Goal: Information Seeking & Learning: Learn about a topic

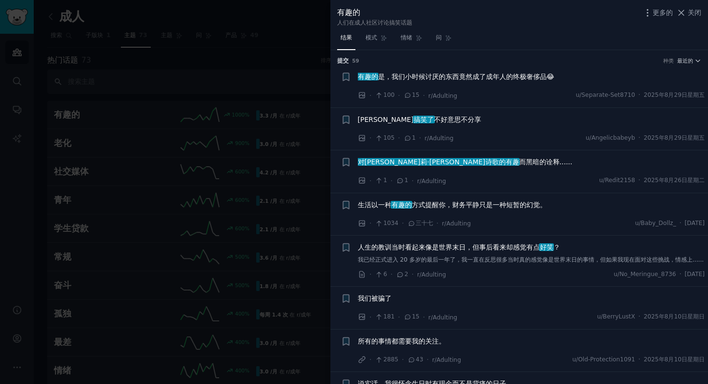
click at [251, 63] on div at bounding box center [354, 192] width 708 height 384
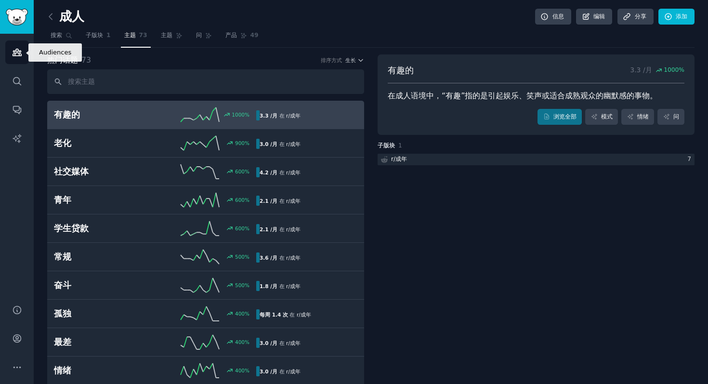
click at [19, 55] on icon "侧边栏" at bounding box center [17, 52] width 9 height 7
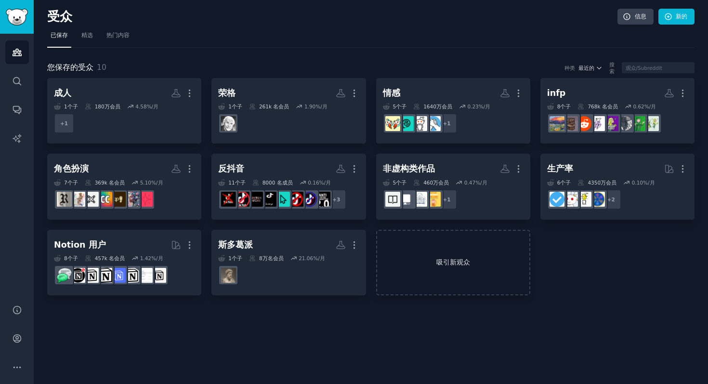
click at [478, 276] on link "吸引新观众" at bounding box center [453, 263] width 154 height 66
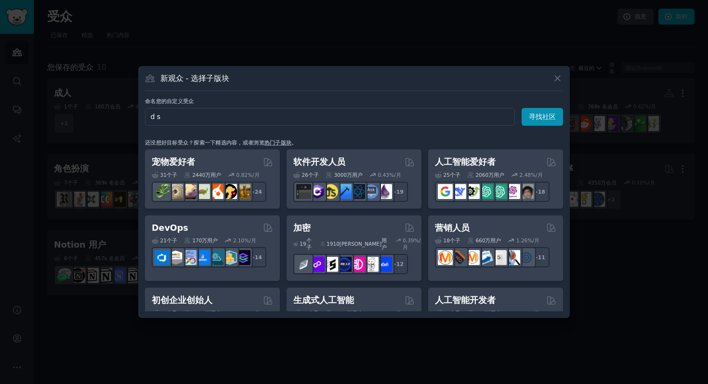
type input "d"
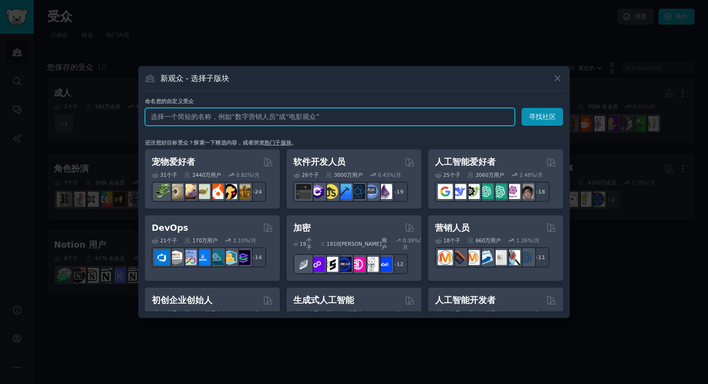
paste input "getdisciplined"
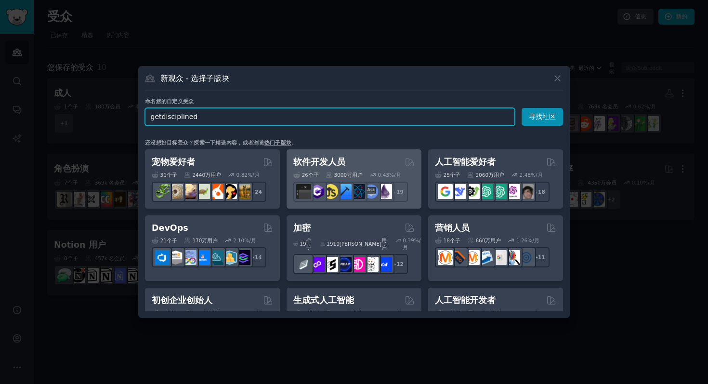
type input "getdisciplined"
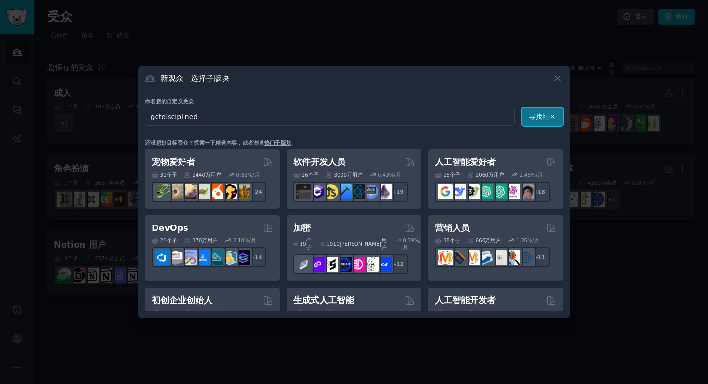
click at [544, 119] on font "寻找社区" at bounding box center [542, 117] width 27 height 8
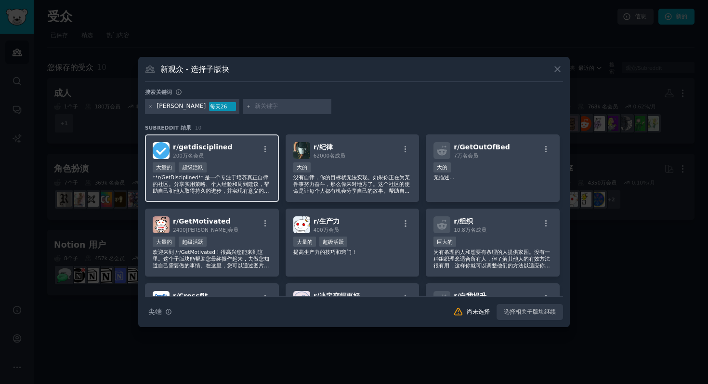
click at [245, 184] on font "**r/GetDisciplined** 是一个专注于培养真正自律的社区。分享实用策略、个人经验和周到建议，帮助自己和他人取得持久的进步，并实现有意义的目标。" at bounding box center [211, 187] width 117 height 26
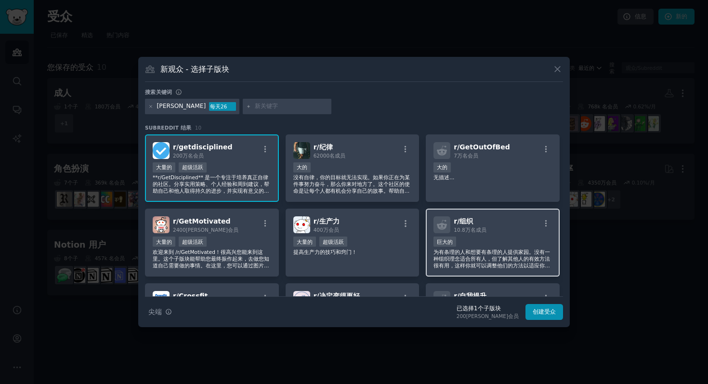
scroll to position [72, 0]
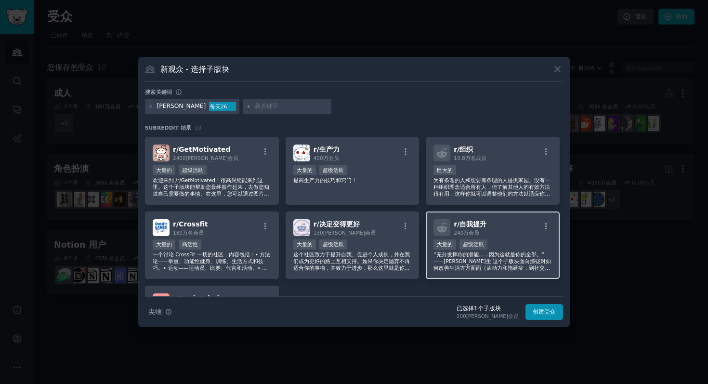
click at [512, 238] on div "r/ 自我提升 240万 会员 每天提交量 >= 95 百分位数 大量的 超级活跃 “充分发挥你的潜能……因为这就是你的全部。”——拉尔夫·沃尔多·爱默生 这…" at bounding box center [493, 245] width 134 height 68
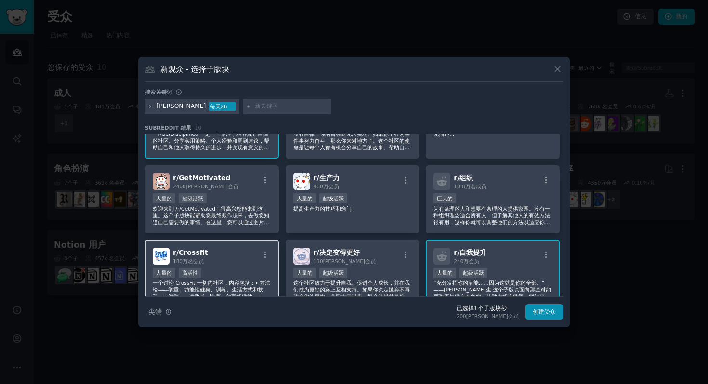
scroll to position [0, 0]
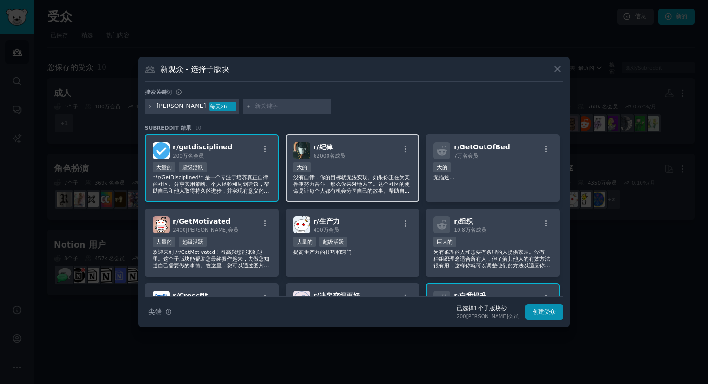
click at [328, 165] on div "大的" at bounding box center [352, 168] width 118 height 12
click at [266, 109] on input "text" at bounding box center [291, 106] width 73 height 9
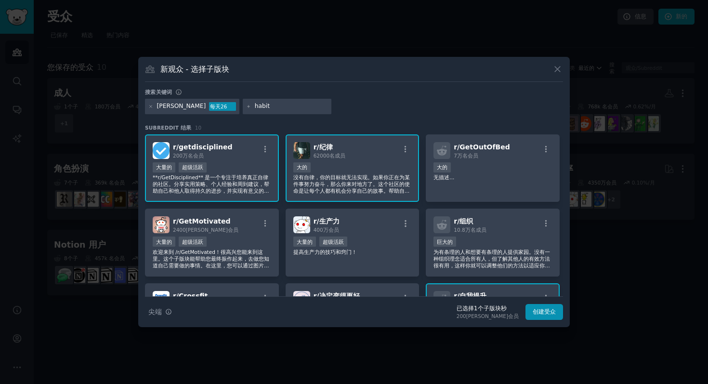
type input "habits"
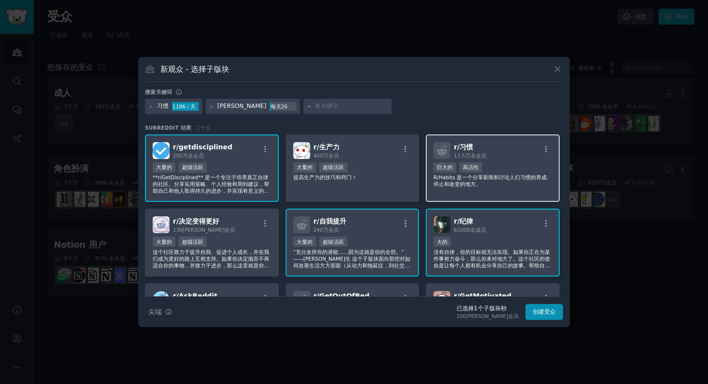
click at [518, 191] on div "r/ 习惯 13.5万名 会员 巨大的 高活性 R/Habits 是一个分享新闻和讨论人们习惯的养成、停止和改变的地方。" at bounding box center [493, 168] width 134 height 68
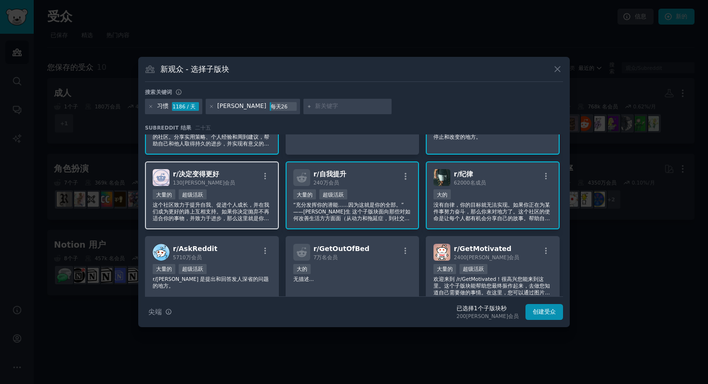
scroll to position [48, 0]
click at [248, 217] on font "这个社区致力于提升自我、促进个人成长，并在我们成为更好的路上互相支持。如果你决定抛弃不再适合你的事物，并致力于进步，那么这里就是你的理想之地。" at bounding box center [211, 214] width 117 height 26
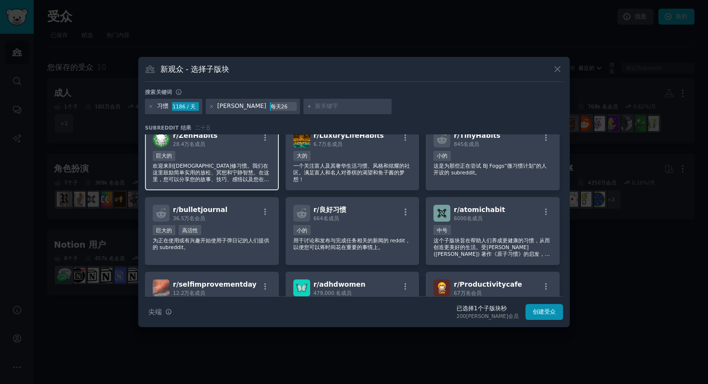
scroll to position [0, 0]
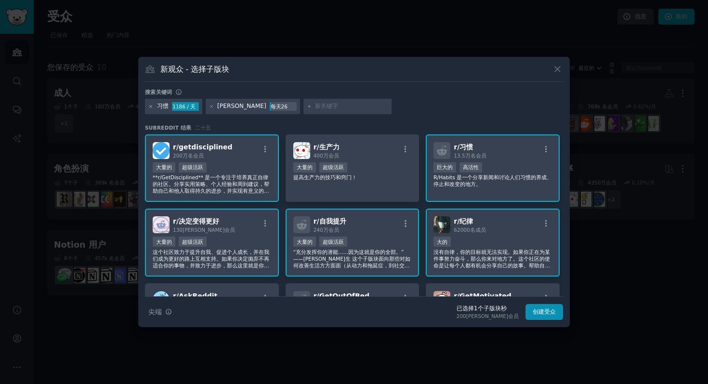
click at [153, 107] on icon at bounding box center [150, 106] width 5 height 5
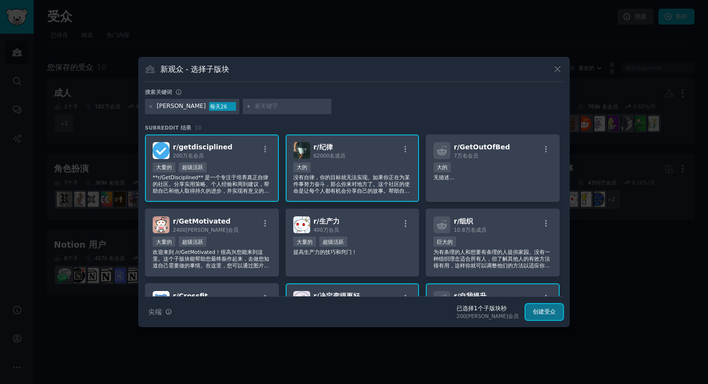
click at [535, 312] on font "创建受众" at bounding box center [544, 311] width 23 height 7
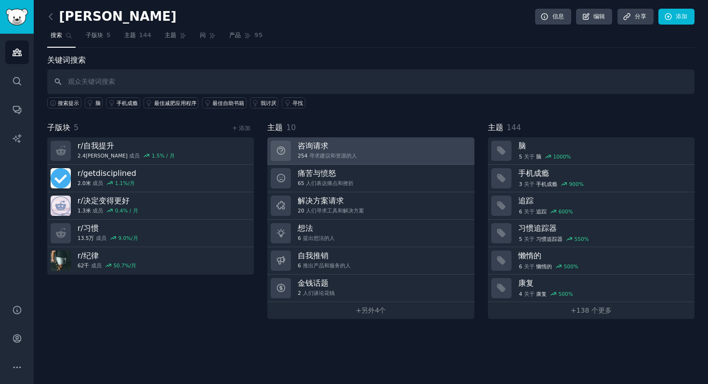
click at [392, 147] on link "咨询请求 254 寻求建议和资源的人" at bounding box center [370, 150] width 207 height 27
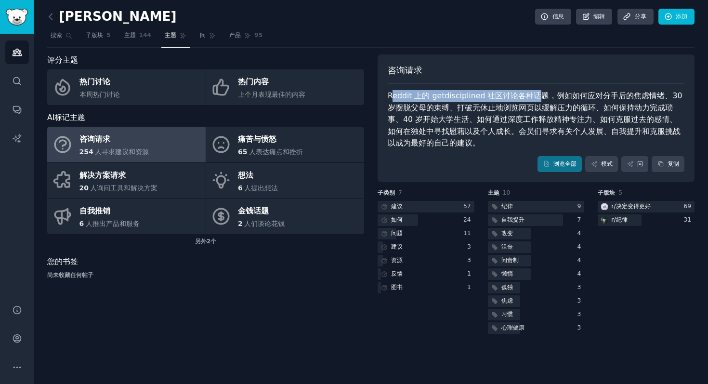
drag, startPoint x: 391, startPoint y: 96, endPoint x: 532, endPoint y: 99, distance: 141.1
click at [532, 99] on font "Reddit 上的 getdisciplined 社区讨论各种话题，例如如何应对分手后的焦虑情绪、30 岁摆脱父母的束缚、打破无休止地浏览网页以缓解压力的循环…" at bounding box center [536, 119] width 297 height 56
click at [534, 101] on div "Reddit 上的 getdisciplined 社区讨论各种话题，例如如何应对分手后的焦虑情绪、30 岁摆脱父母的束缚、打破无休止地浏览网页以缓解压力的循环…" at bounding box center [536, 119] width 297 height 59
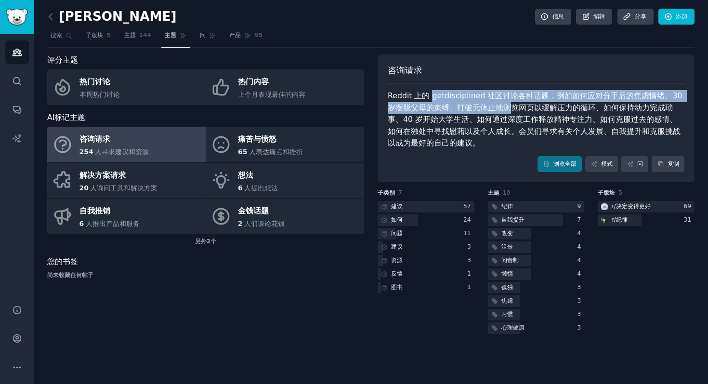
drag, startPoint x: 430, startPoint y: 98, endPoint x: 502, endPoint y: 108, distance: 72.5
click at [502, 108] on font "Reddit 上的 getdisciplined 社区讨论各种话题，例如如何应对分手后的焦虑情绪、30 岁摆脱父母的束缚、打破无休止地浏览网页以缓解压力的循环…" at bounding box center [536, 119] width 297 height 56
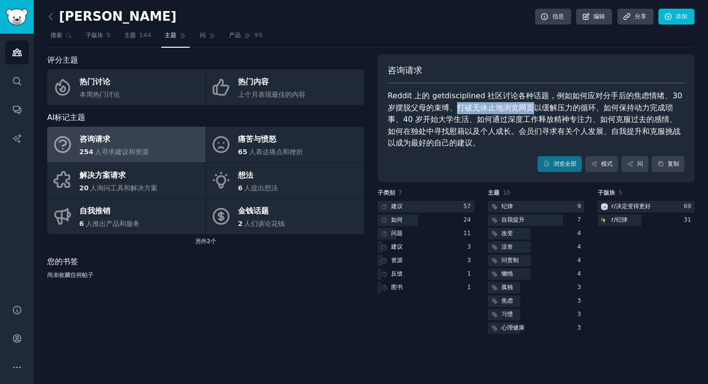
drag, startPoint x: 448, startPoint y: 107, endPoint x: 524, endPoint y: 109, distance: 76.1
click at [524, 110] on font "Reddit 上的 getdisciplined 社区讨论各种话题，例如如何应对分手后的焦虑情绪、30 岁摆脱父母的束缚、打破无休止地浏览网页以缓解压力的循环…" at bounding box center [536, 119] width 297 height 56
click at [569, 166] on font "浏览全部" at bounding box center [564, 163] width 23 height 7
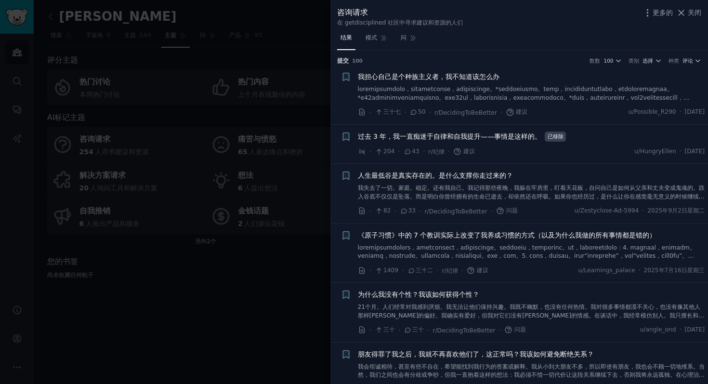
click at [291, 268] on div at bounding box center [354, 192] width 708 height 384
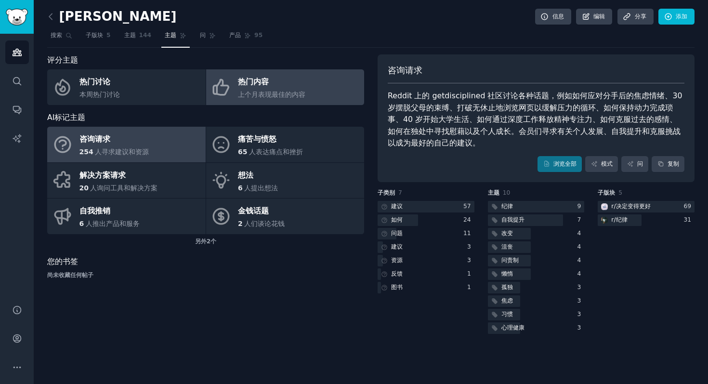
click at [255, 98] on font "上个月表现最佳的内容" at bounding box center [271, 95] width 67 height 8
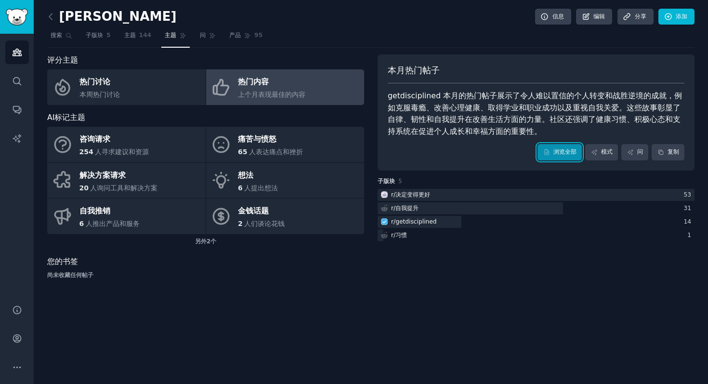
click at [559, 153] on font "浏览全部" at bounding box center [564, 151] width 23 height 7
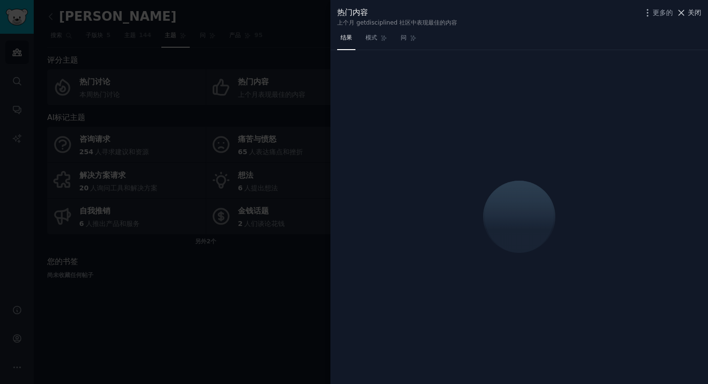
click at [681, 16] on icon at bounding box center [681, 13] width 10 height 10
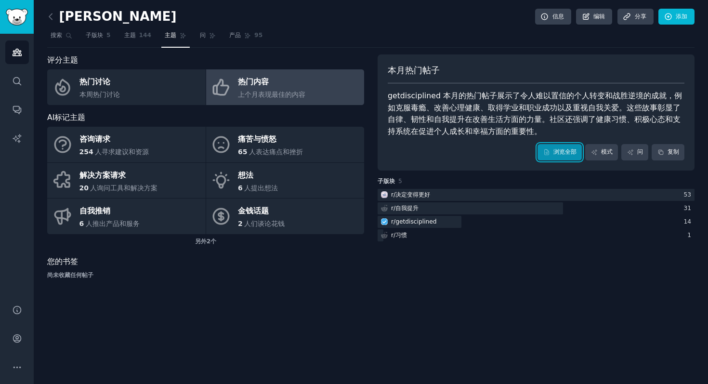
click at [558, 154] on font "浏览全部" at bounding box center [564, 151] width 23 height 7
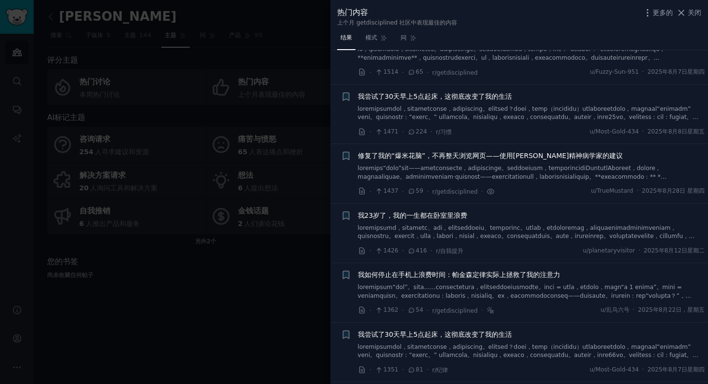
scroll to position [563, 0]
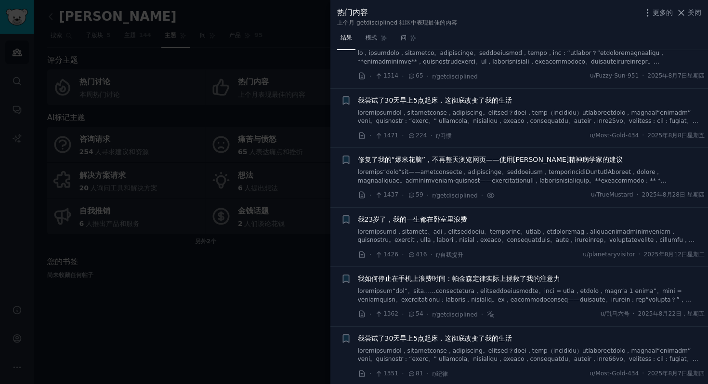
click at [482, 162] on font "修复了我的“爆米花脑”，不再整天浏览网页——使用斯坦福精神病学家的建议" at bounding box center [490, 160] width 265 height 8
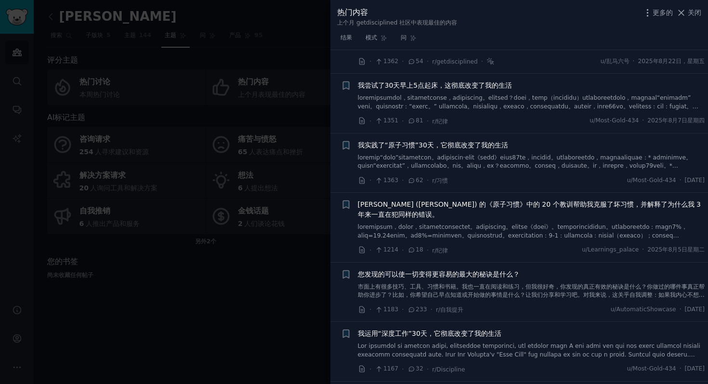
scroll to position [1233, 0]
click at [491, 145] on font "我实践了“原子习惯”30天，它彻底改变了我的生活" at bounding box center [433, 145] width 150 height 8
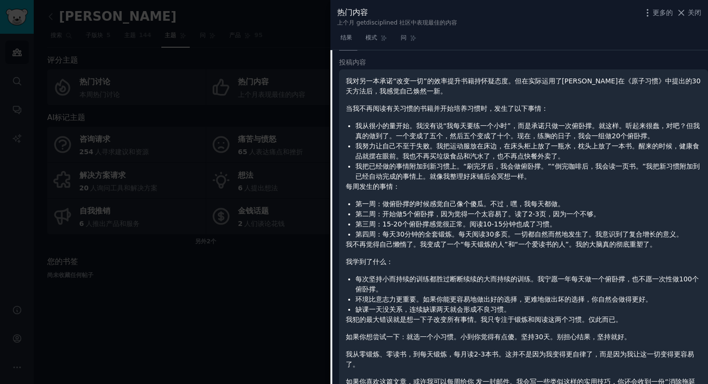
scroll to position [979, 0]
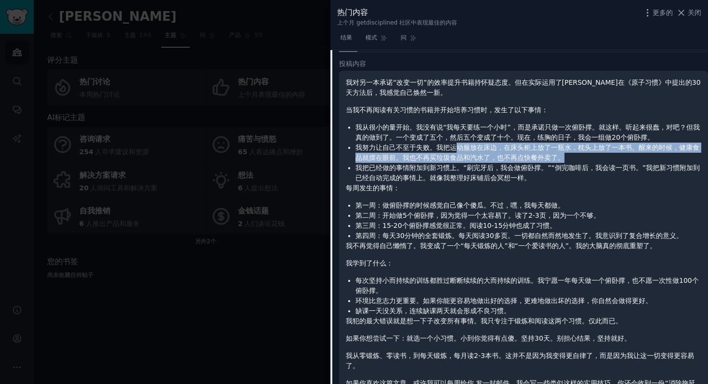
drag, startPoint x: 575, startPoint y: 153, endPoint x: 455, endPoint y: 148, distance: 120.0
click at [455, 148] on li "我努力让自己不至于失败。我把运动服放在床边，在床头柜上放了一瓶水，枕头上放了一本书。醒来的时候，健康食品就摆在眼前。我也不再买垃圾食品和汽水了，也不再点快餐外…" at bounding box center [528, 153] width 346 height 20
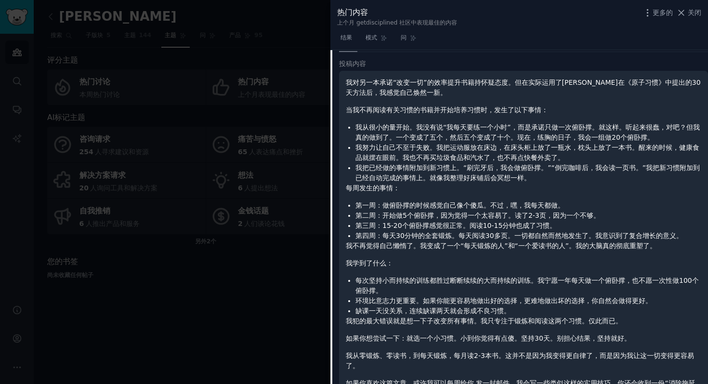
click at [428, 166] on font "我把已经做的事情附加到新习惯上。“刷完牙后，我会做俯卧撑。”“倒完咖啡后，我会读一页书。”我把新习惯附加到已经自动完成的事情上。就像我整理好床铺后会冥想一样。" at bounding box center [527, 173] width 344 height 18
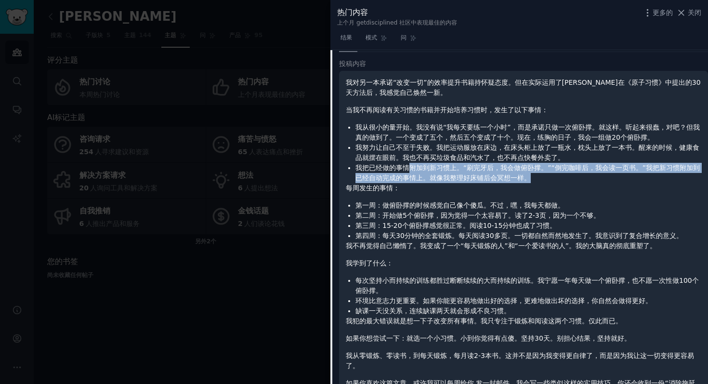
drag, startPoint x: 411, startPoint y: 167, endPoint x: 583, endPoint y: 174, distance: 172.1
click at [583, 174] on li "我把已经做的事情附加到新习惯上。“刷完牙后，我会做俯卧撑。”“倒完咖啡后，我会读一页书。”我把新习惯附加到已经自动完成的事情上。就像我整理好床铺后会冥想一样。" at bounding box center [528, 173] width 346 height 20
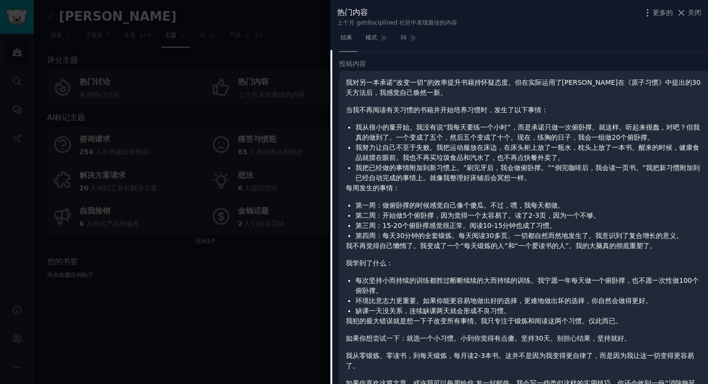
click at [606, 217] on li "第二周：开始做5个俯卧撑，因为觉得一个太容易了。读了2-3页，因为一个不够。" at bounding box center [528, 215] width 346 height 10
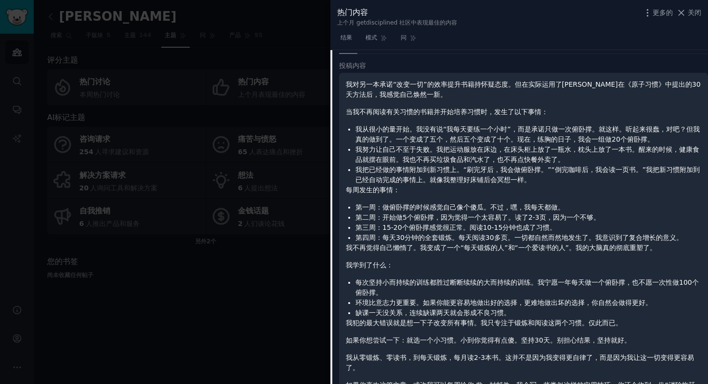
scroll to position [976, 0]
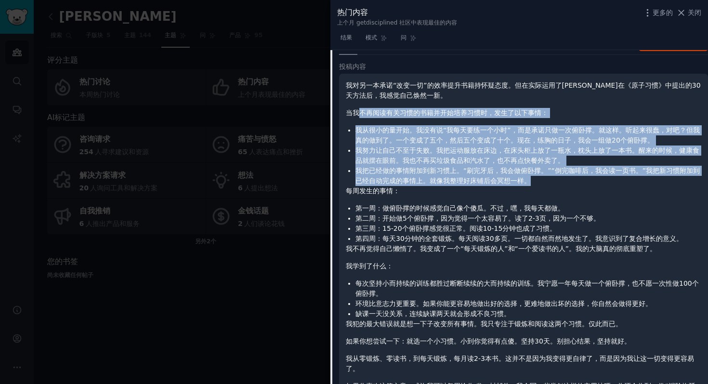
drag, startPoint x: 545, startPoint y: 181, endPoint x: 358, endPoint y: 117, distance: 197.4
click at [358, 117] on div "我对另一本承诺“改变一切”的效率提升书籍持怀疑态度。但在实际运用了詹姆斯·克利尔在《原子习惯》中提出的30天方法后，我感觉自己焕然一新。 当我不再阅读有关习惯…" at bounding box center [523, 240] width 355 height 321
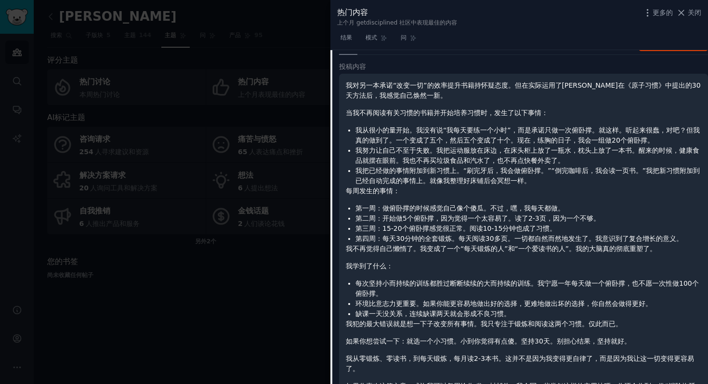
click at [430, 231] on font "第三周：15-20个俯卧撑感觉很正常。阅读10-15分钟也成了习惯。" at bounding box center [455, 228] width 201 height 8
click at [290, 51] on div at bounding box center [354, 192] width 708 height 384
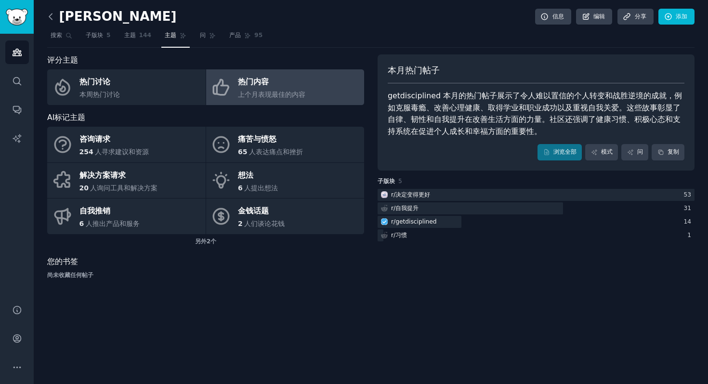
click at [52, 17] on icon at bounding box center [51, 17] width 10 height 10
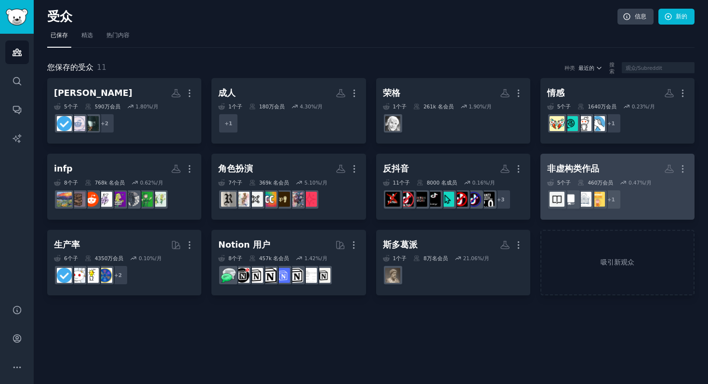
click at [647, 175] on h2 "非虚构类作品 更多的" at bounding box center [617, 168] width 141 height 17
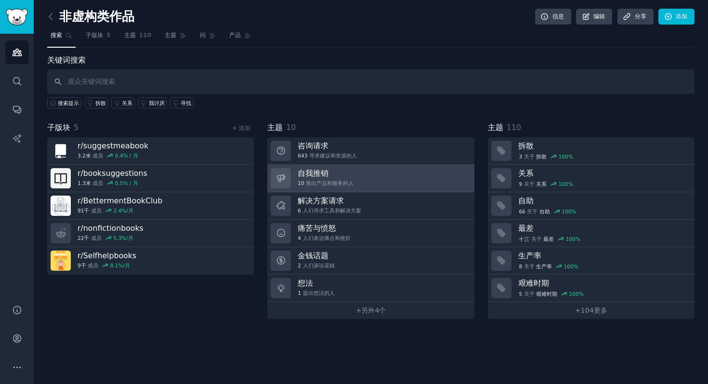
click at [396, 183] on link "自我推销 10 推出产品和服务的人" at bounding box center [370, 178] width 207 height 27
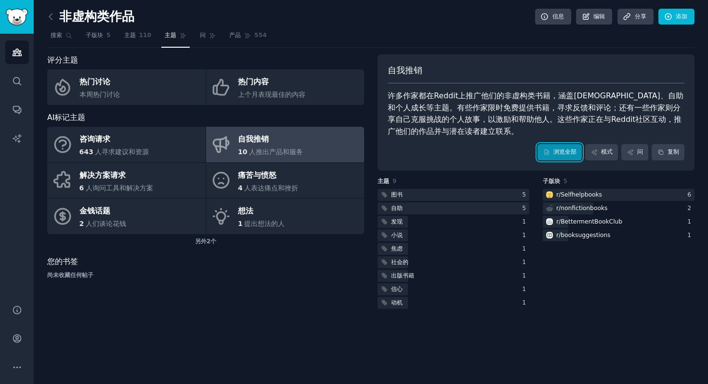
click at [576, 149] on link "浏览全部" at bounding box center [559, 152] width 44 height 16
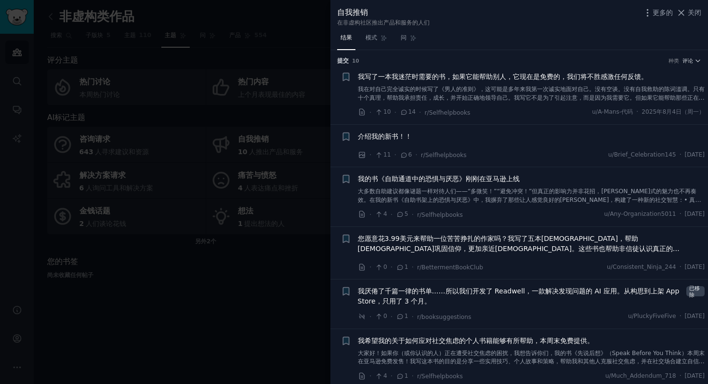
scroll to position [202, 0]
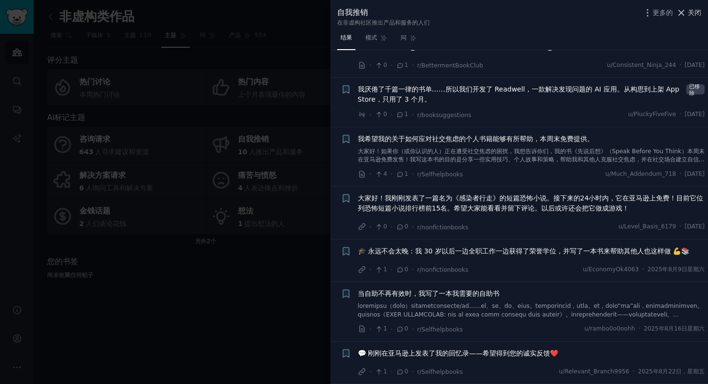
click at [695, 14] on font "关闭" at bounding box center [694, 13] width 13 height 8
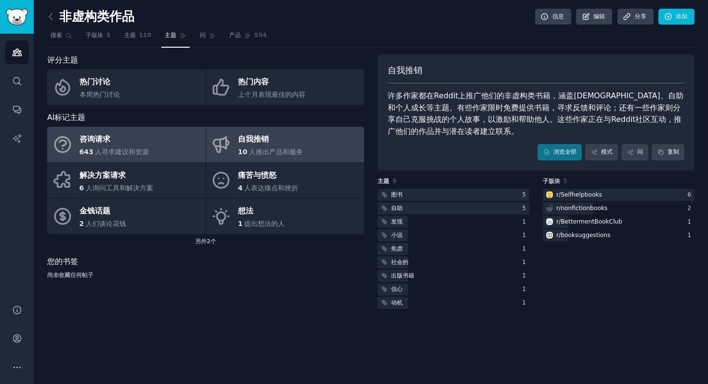
click at [109, 152] on font "人寻求建议和资源" at bounding box center [122, 152] width 54 height 8
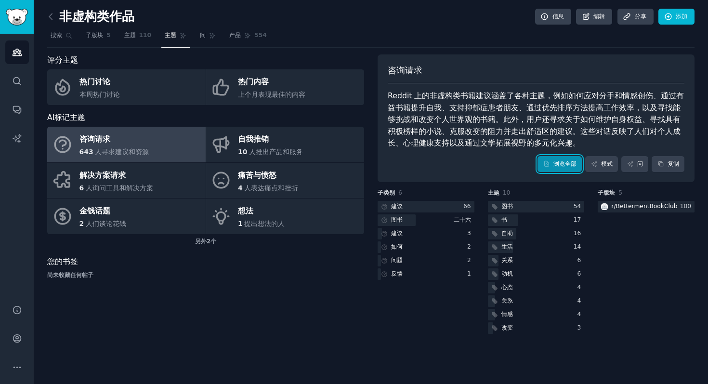
click at [569, 167] on font "浏览全部" at bounding box center [564, 163] width 23 height 7
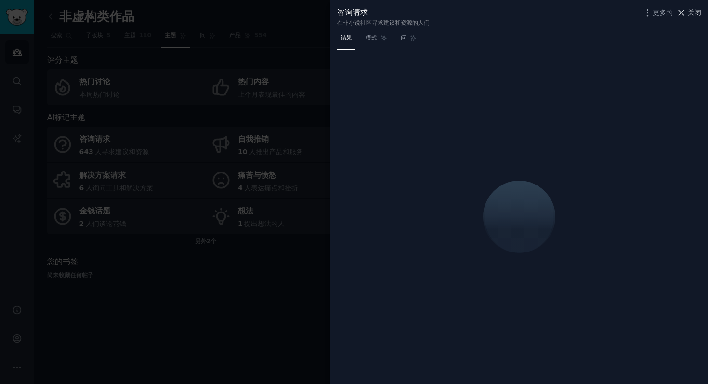
click at [685, 10] on icon at bounding box center [681, 13] width 10 height 10
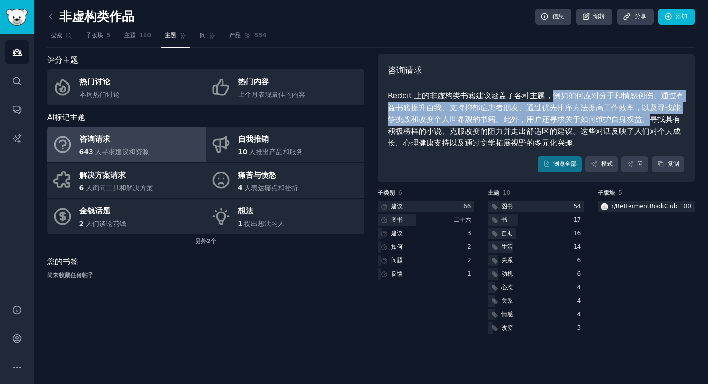
drag, startPoint x: 548, startPoint y: 95, endPoint x: 636, endPoint y: 120, distance: 92.2
click at [636, 120] on font "Reddit 上的非虚构类书籍建议涵盖了各种主题，例如如何应对分手和情感创伤、通过有益书籍提升自我、支持抑郁症患者朋友、通过优先排序方法提高工作效率，以及寻找…" at bounding box center [536, 119] width 296 height 56
click at [564, 163] on font "浏览全部" at bounding box center [564, 163] width 23 height 7
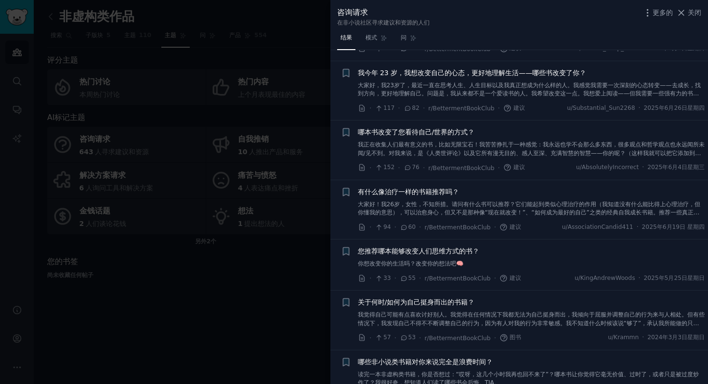
scroll to position [437, 0]
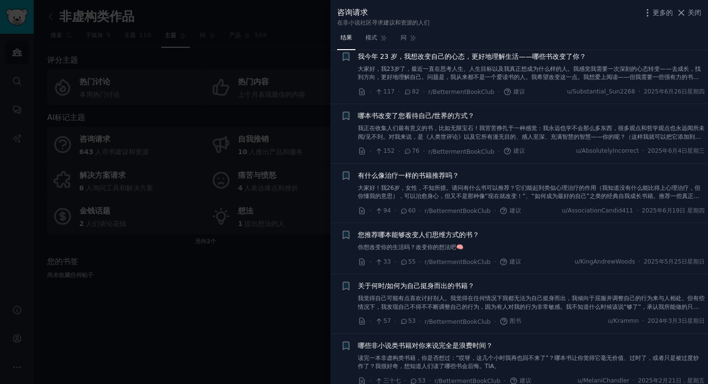
click at [260, 350] on div at bounding box center [354, 192] width 708 height 384
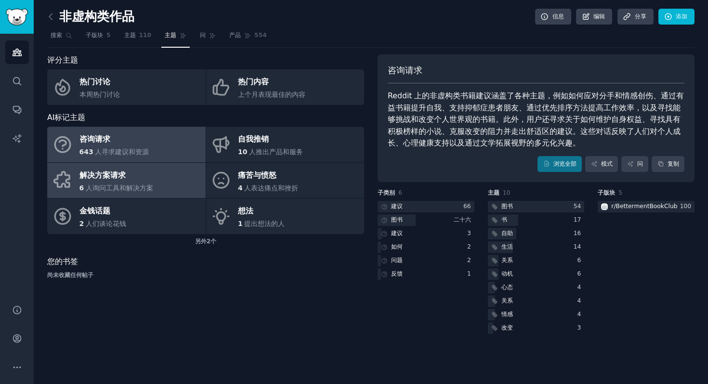
click at [129, 178] on div "解决方案请求" at bounding box center [116, 175] width 74 height 15
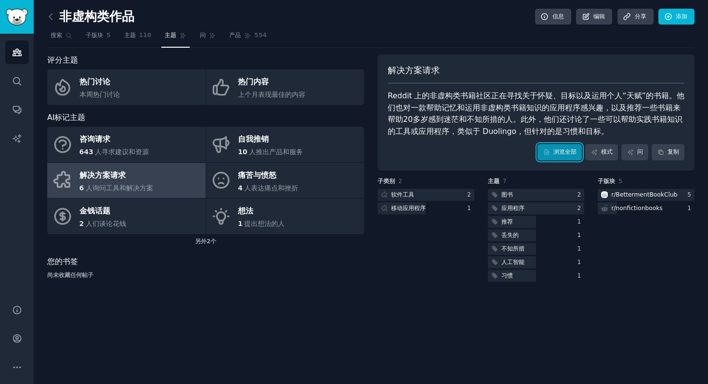
click at [563, 147] on link "浏览全部" at bounding box center [559, 152] width 44 height 16
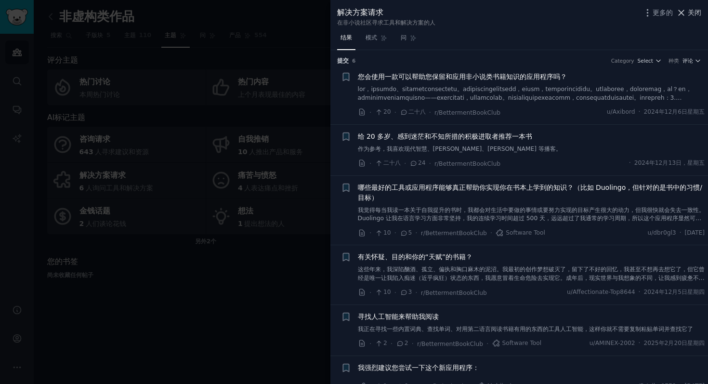
click at [691, 12] on font "关闭" at bounding box center [694, 13] width 13 height 8
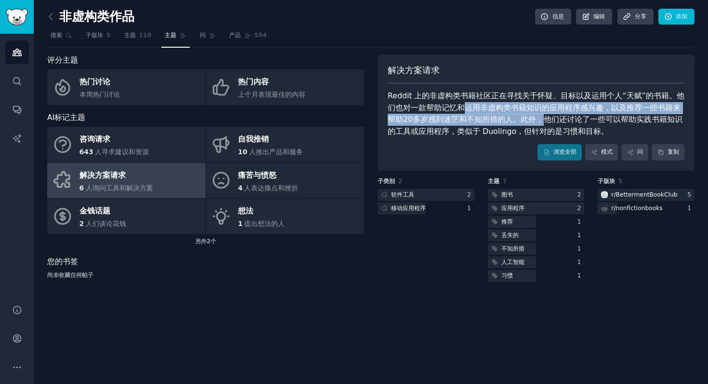
drag, startPoint x: 458, startPoint y: 107, endPoint x: 524, endPoint y: 125, distance: 68.8
click at [524, 125] on div "Reddit 上的非虚构类书籍社区正在寻找关于怀疑、目标以及运用个人“天赋”的书籍。他们也对一款帮助记忆和运用非虚构类书籍知识的应用程序感兴趣，以及推荐一些书…" at bounding box center [536, 113] width 297 height 47
click at [573, 152] on font "浏览全部" at bounding box center [564, 151] width 23 height 7
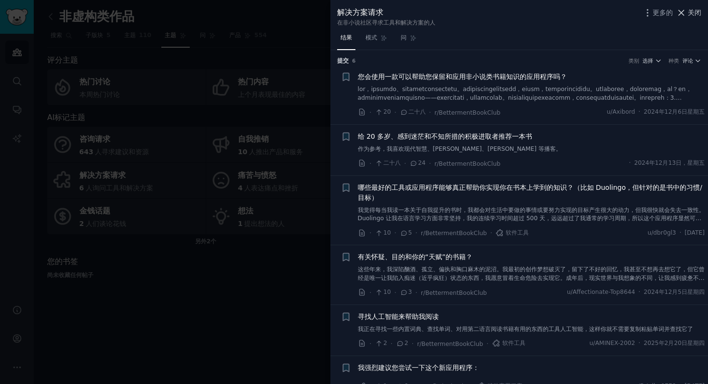
click at [689, 13] on font "关闭" at bounding box center [694, 13] width 13 height 8
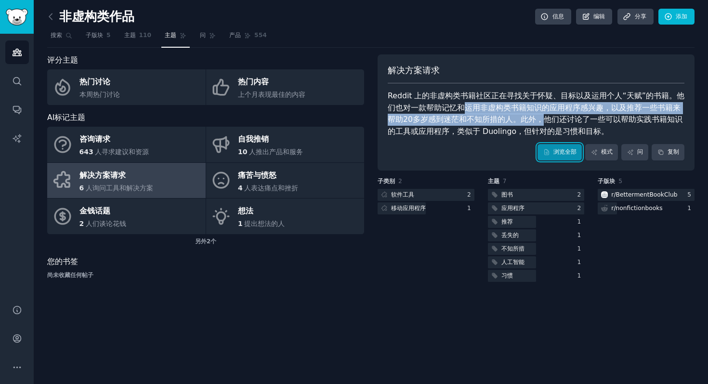
click at [565, 157] on link "浏览全部" at bounding box center [559, 152] width 44 height 16
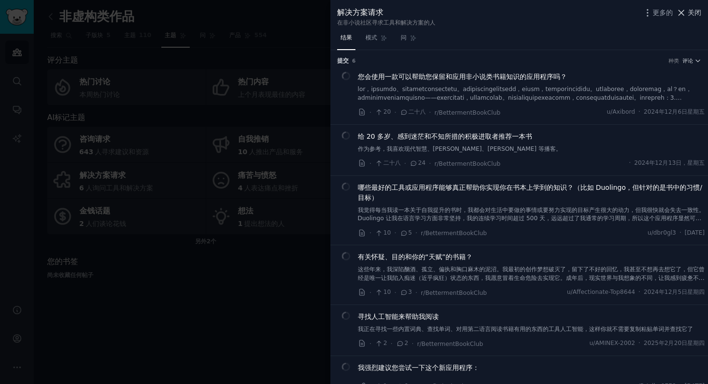
click at [697, 13] on font "关闭" at bounding box center [694, 13] width 13 height 8
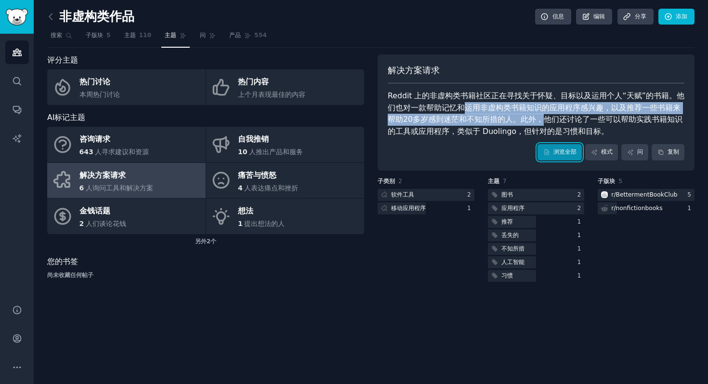
click at [553, 155] on font "浏览全部" at bounding box center [564, 151] width 23 height 7
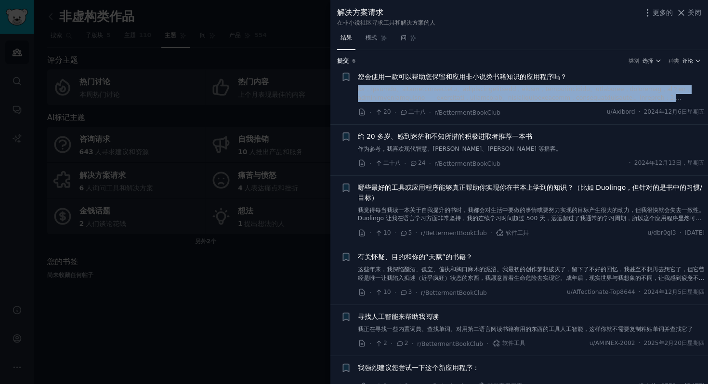
click at [543, 97] on font at bounding box center [525, 106] width 334 height 40
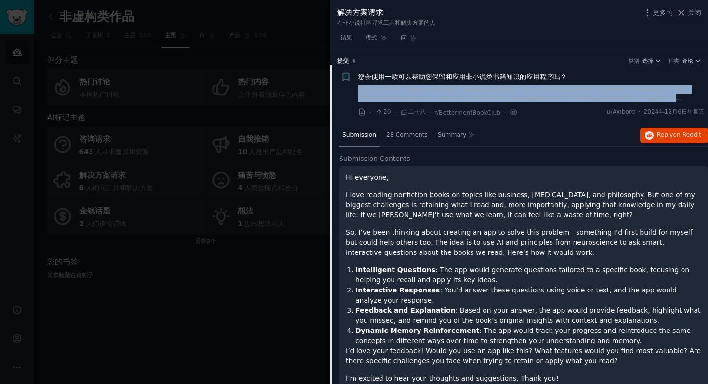
scroll to position [15, 0]
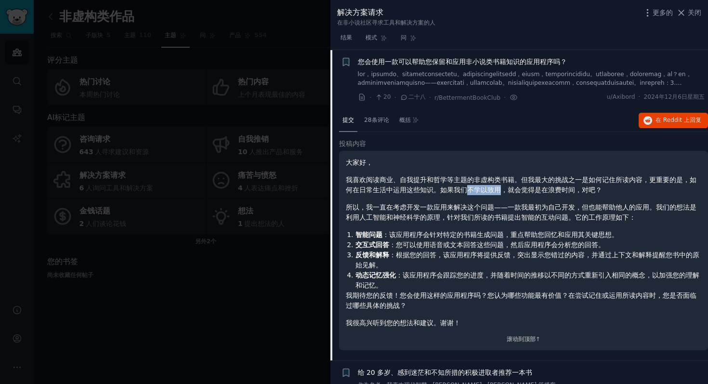
drag, startPoint x: 469, startPoint y: 190, endPoint x: 499, endPoint y: 191, distance: 30.4
click at [499, 191] on font "我喜欢阅读商业、自我提升和哲学等主题的非虚构类书籍。但我最大的挑战之一是如何记住所读内容，更重要的是，如何在日常生活中运用这些知识。如果我们不学以致用，就会觉…" at bounding box center [521, 185] width 351 height 18
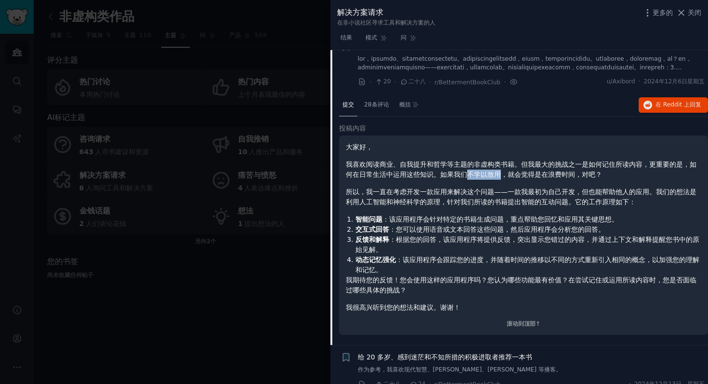
scroll to position [25, 0]
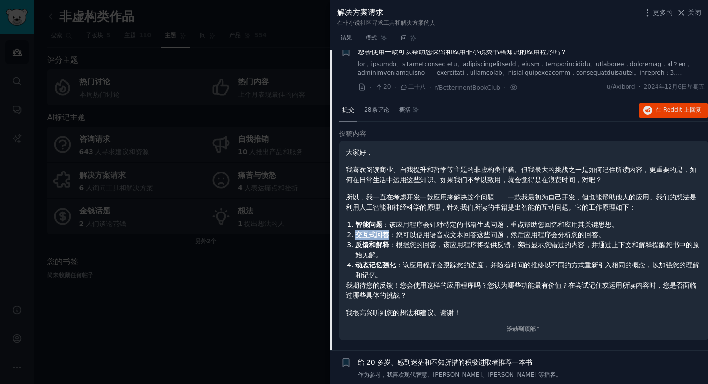
drag, startPoint x: 355, startPoint y: 234, endPoint x: 387, endPoint y: 234, distance: 31.3
click at [387, 234] on font "交互式回答" at bounding box center [372, 235] width 34 height 8
click at [682, 117] on button "在 Reddit 上 回复" at bounding box center [673, 110] width 69 height 15
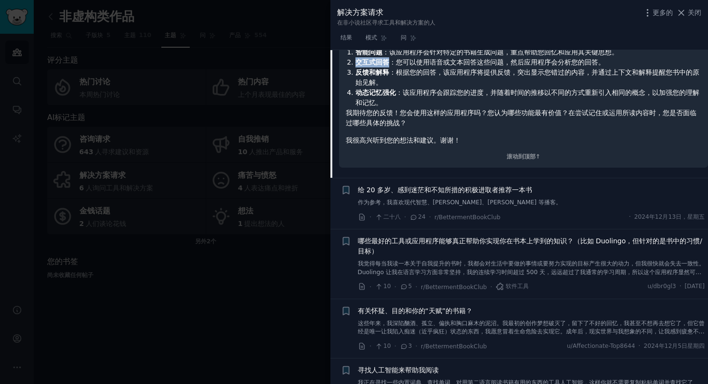
scroll to position [265, 0]
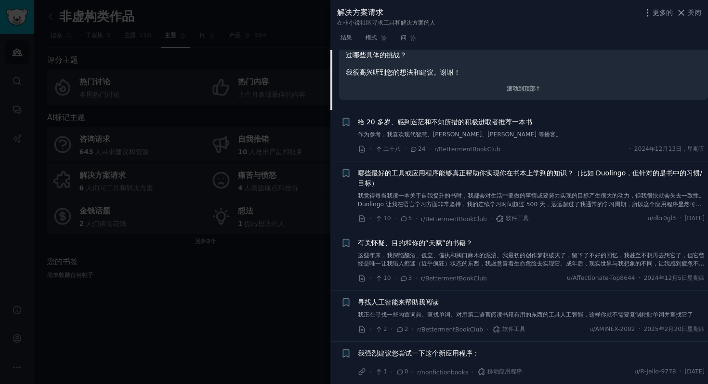
click at [425, 201] on font "我觉得每当我读一本关于自我提升的书时，我都会对生活中要做的事情或要努力实现的目标产生很大的动力，但我很快就会失去一致性。Duolingo 让我在语言学习方面非…" at bounding box center [531, 216] width 347 height 49
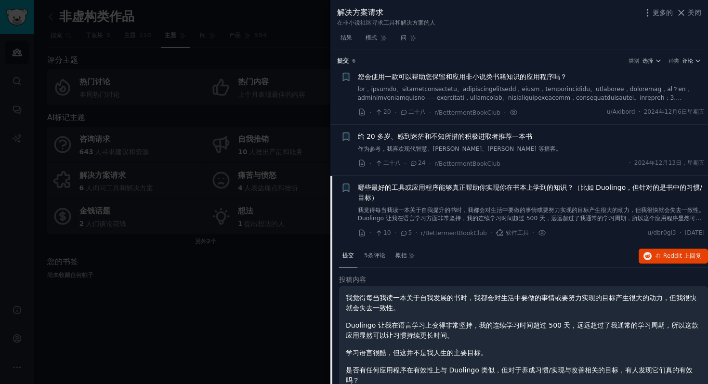
click at [463, 94] on font at bounding box center [525, 106] width 334 height 40
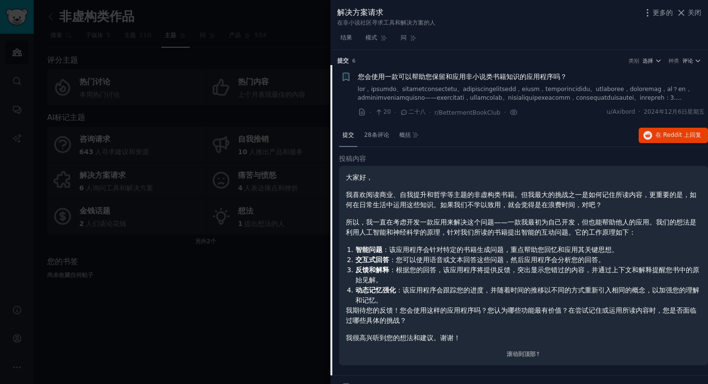
scroll to position [0, 0]
drag, startPoint x: 388, startPoint y: 257, endPoint x: 353, endPoint y: 260, distance: 35.8
click at [355, 260] on li "交互式回答 ：您可以使用语音或文本回答这些问题，然后应用程序会分析您的回答。" at bounding box center [528, 259] width 346 height 10
drag, startPoint x: 443, startPoint y: 208, endPoint x: 503, endPoint y: 202, distance: 60.9
click at [503, 202] on font "我喜欢阅读商业、自我提升和哲学等主题的非虚构类书籍。但我最大的挑战之一是如何记住所读内容，更重要的是，如何在日常生活中运用这些知识。如果我们不学以致用，就会觉…" at bounding box center [521, 199] width 351 height 18
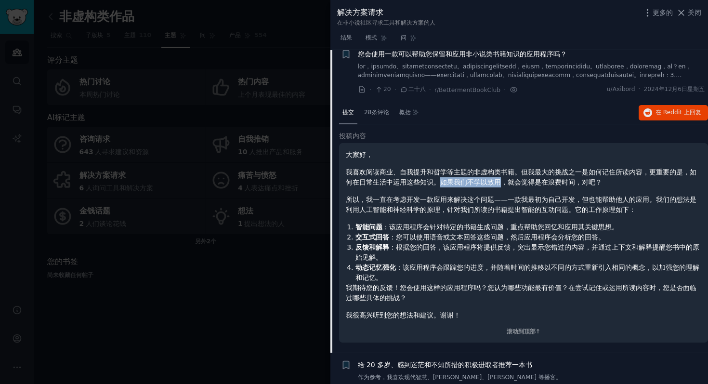
scroll to position [21, 0]
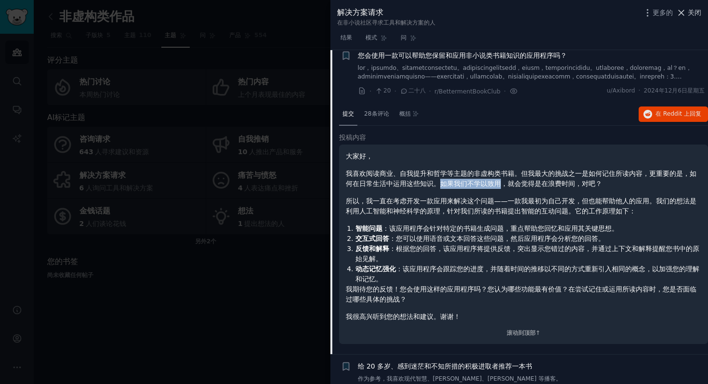
click at [684, 13] on icon at bounding box center [681, 13] width 10 height 10
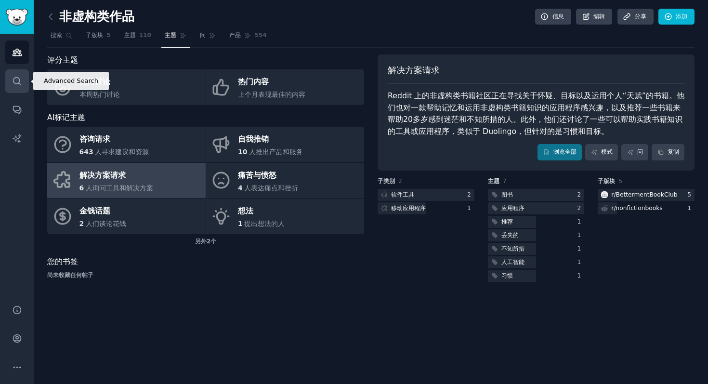
click at [11, 91] on link "搜索" at bounding box center [17, 81] width 24 height 24
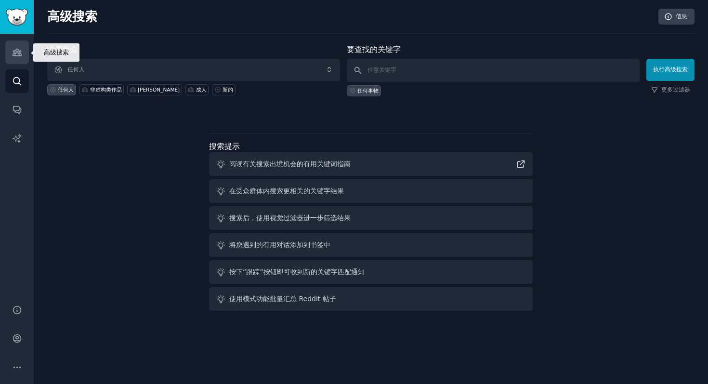
click at [17, 57] on icon "侧边栏" at bounding box center [17, 52] width 10 height 10
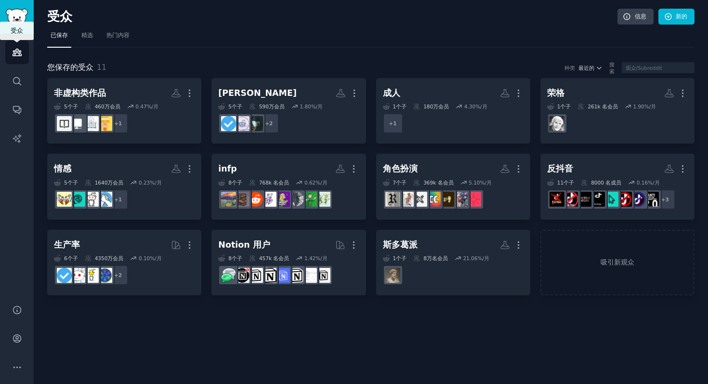
click at [17, 60] on link "受众" at bounding box center [17, 52] width 24 height 24
click at [22, 79] on link "搜索" at bounding box center [17, 81] width 24 height 24
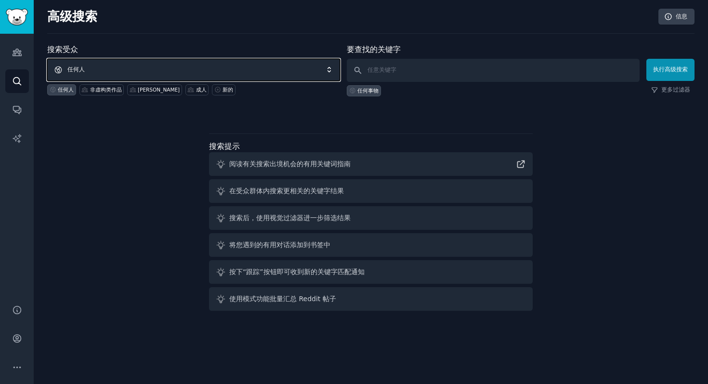
click at [224, 72] on span "任何人" at bounding box center [193, 70] width 293 height 22
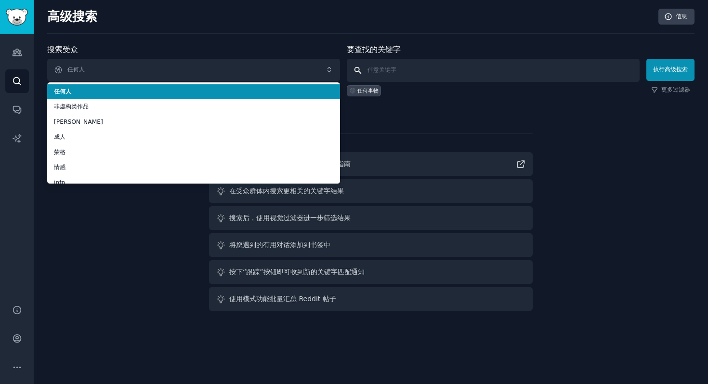
click at [435, 69] on input "text" at bounding box center [493, 70] width 293 height 23
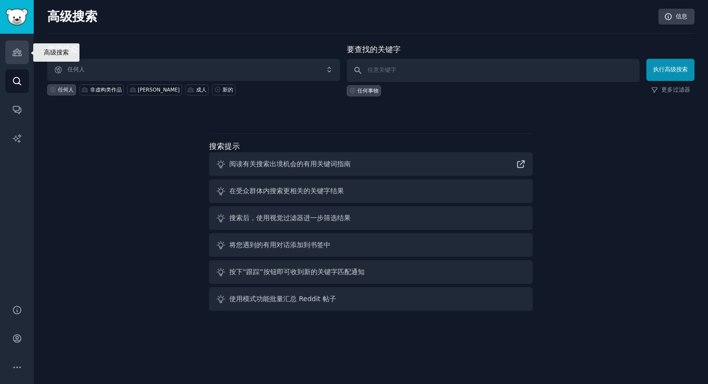
click at [21, 50] on icon "侧边栏" at bounding box center [17, 52] width 10 height 10
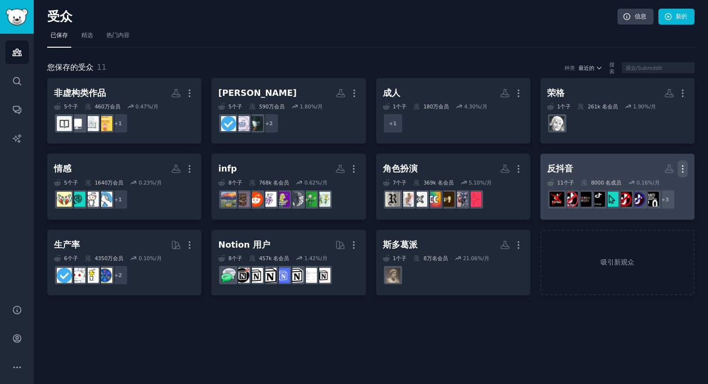
click at [683, 166] on icon "button" at bounding box center [683, 169] width 10 height 10
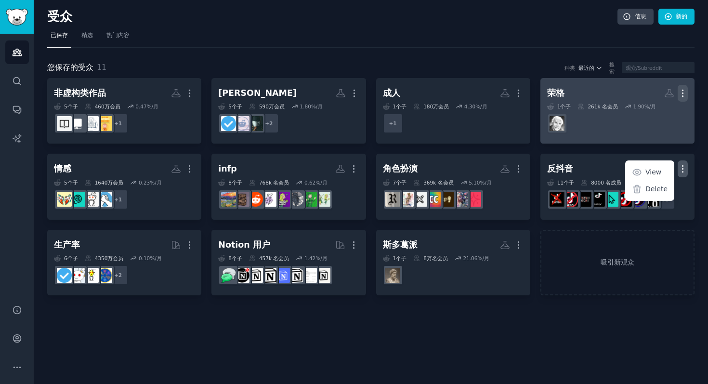
click at [681, 96] on icon "button" at bounding box center [683, 93] width 10 height 10
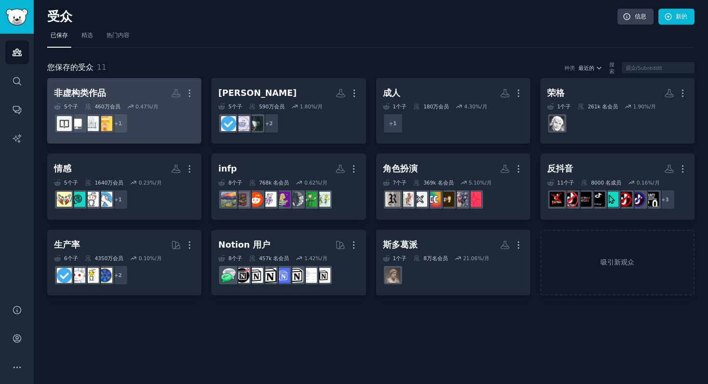
click at [187, 108] on div "5 个子 ​ 460万 会员 0.47 %/月" at bounding box center [124, 106] width 141 height 7
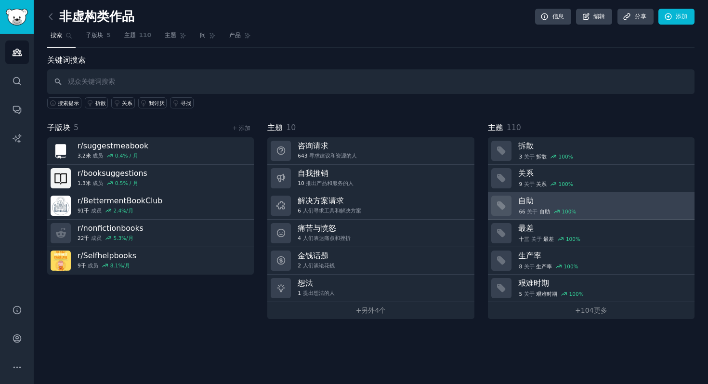
click at [594, 216] on link "自助 66 关于 ​ ​ 自助 100 %" at bounding box center [591, 205] width 207 height 27
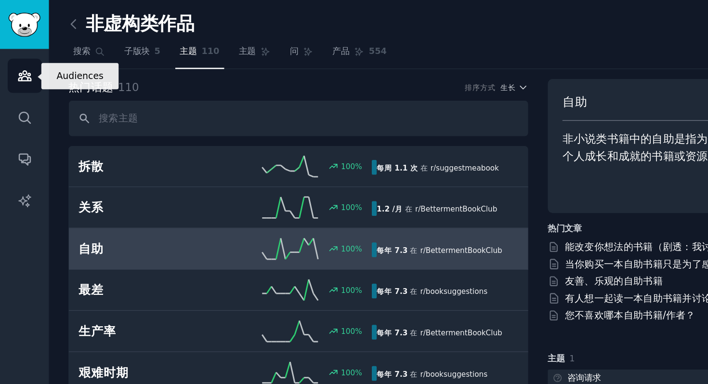
click at [20, 56] on icon "侧边栏" at bounding box center [17, 52] width 10 height 10
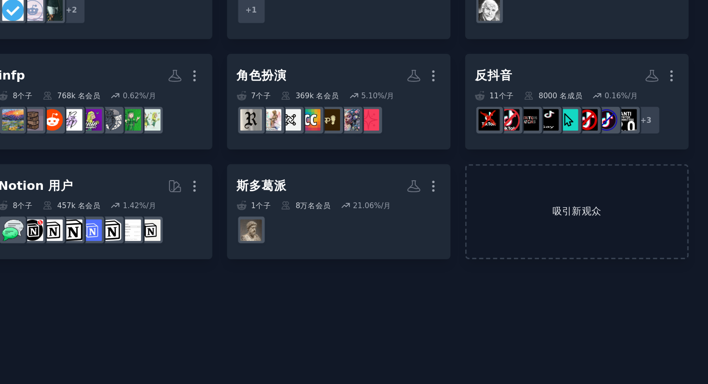
click at [585, 259] on font "吸引新观众" at bounding box center [617, 262] width 152 height 10
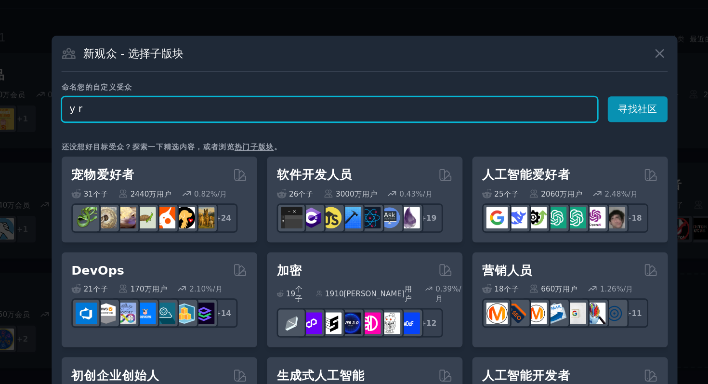
type input "y"
type input "tech"
click button "寻找社区" at bounding box center [542, 117] width 41 height 18
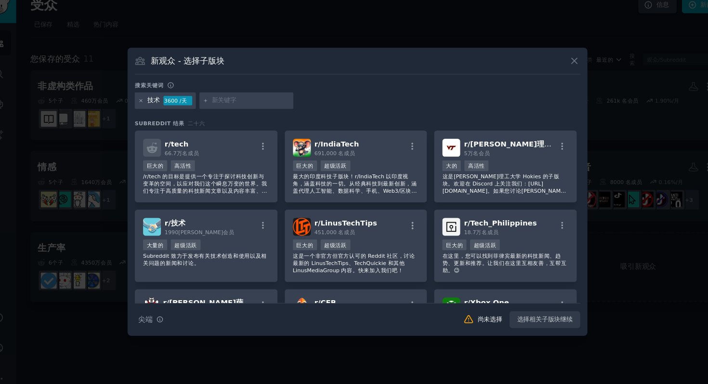
click at [151, 108] on icon at bounding box center [150, 106] width 5 height 5
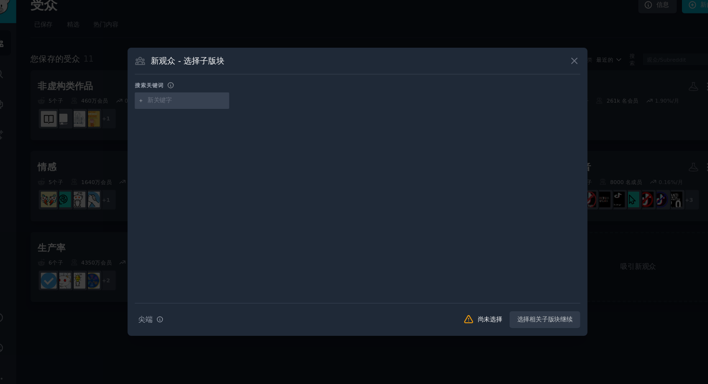
click at [183, 105] on input "text" at bounding box center [193, 106] width 73 height 9
type input "w"
type input "workload"
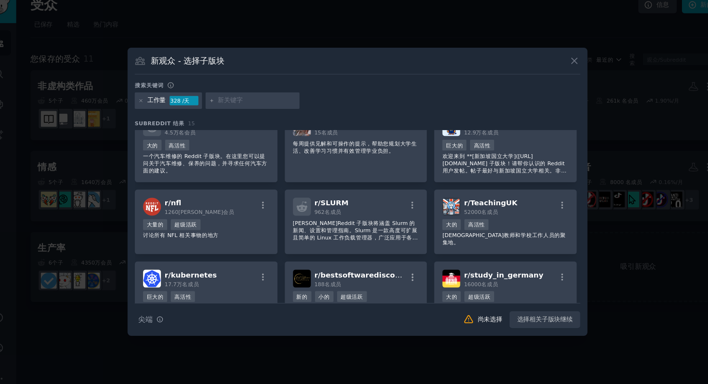
scroll to position [92, 0]
click at [149, 106] on icon at bounding box center [150, 106] width 5 height 5
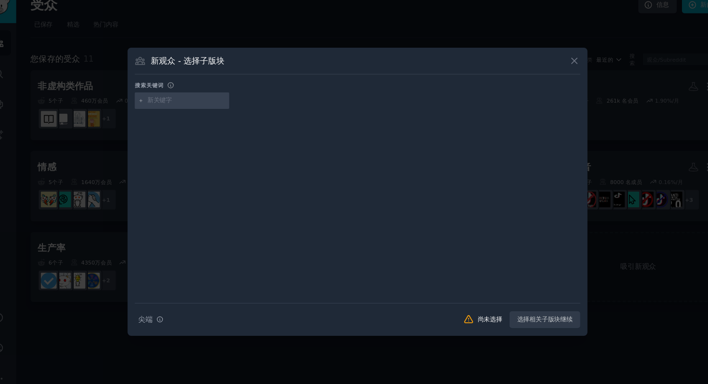
click at [168, 112] on div at bounding box center [189, 106] width 89 height 15
click at [169, 106] on input "text" at bounding box center [193, 106] width 73 height 9
type input "fomo"
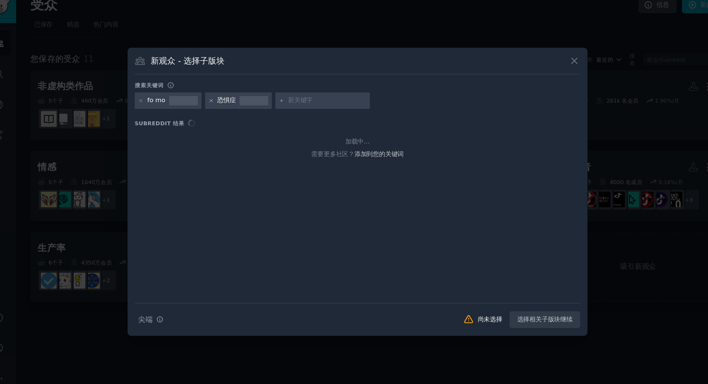
click at [216, 105] on icon at bounding box center [216, 106] width 5 height 5
click at [163, 107] on font "fo mo" at bounding box center [165, 106] width 17 height 7
click at [148, 106] on icon at bounding box center [150, 106] width 5 height 5
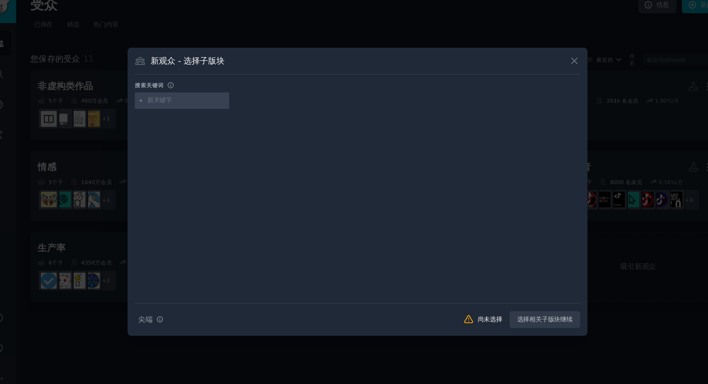
click at [152, 108] on icon at bounding box center [150, 106] width 5 height 5
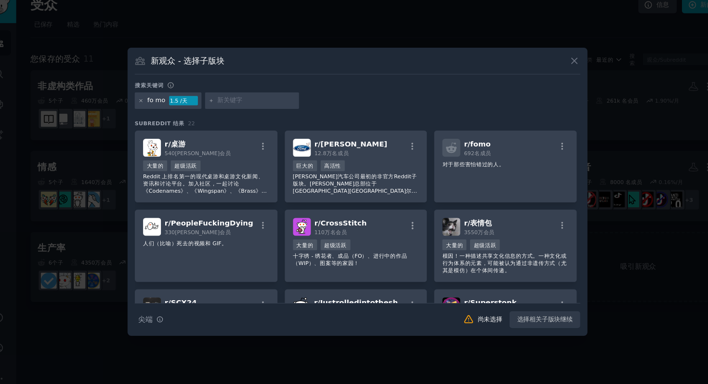
click at [152, 109] on icon at bounding box center [150, 106] width 5 height 5
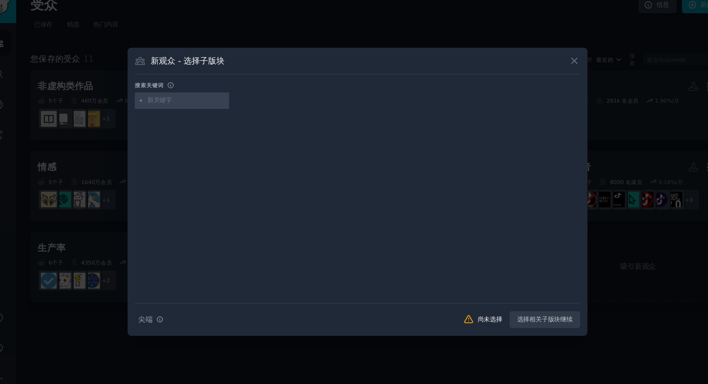
click at [164, 106] on input "text" at bounding box center [193, 106] width 73 height 9
type input "fomo"
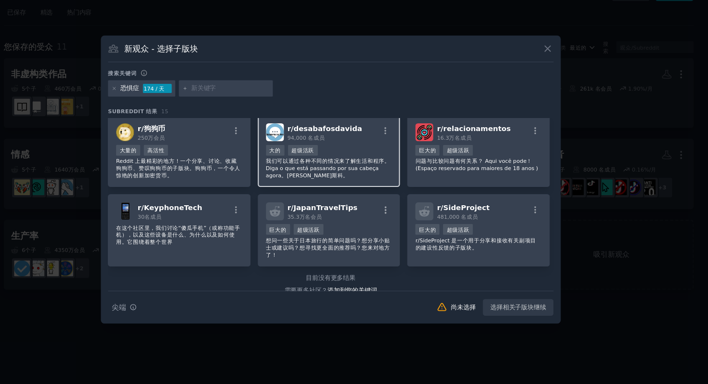
scroll to position [213, 0]
click at [560, 72] on icon at bounding box center [557, 69] width 10 height 10
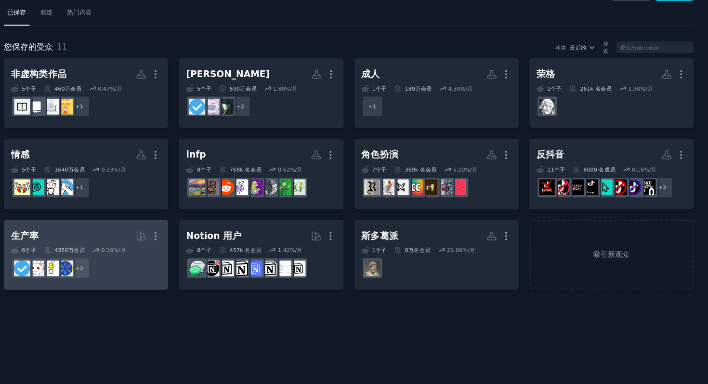
click at [157, 240] on h2 "生产率 更多的" at bounding box center [124, 244] width 141 height 17
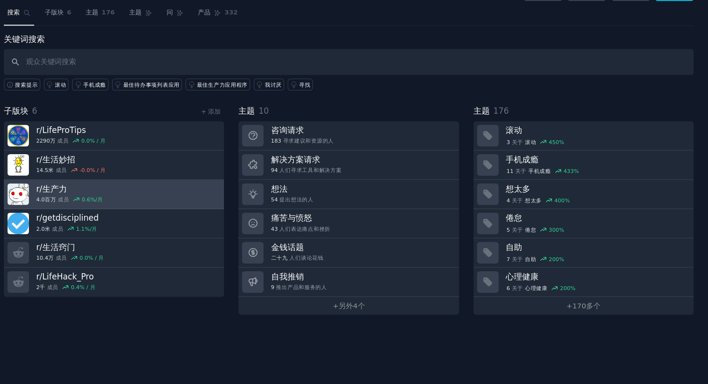
click at [154, 204] on link "r/ 生产力 4.0百万 成员 0.6 %/月" at bounding box center [150, 205] width 207 height 27
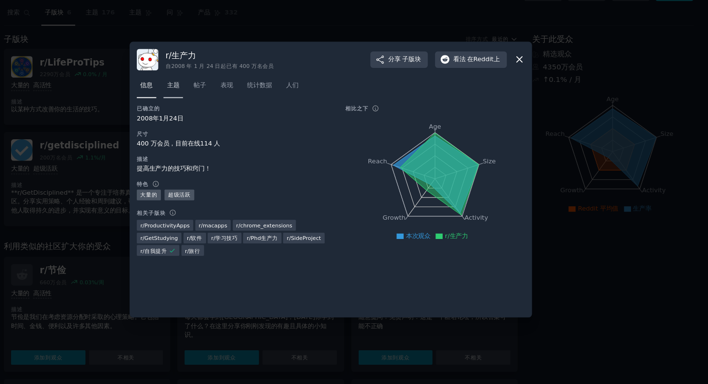
click at [212, 103] on font "主题" at bounding box center [206, 103] width 12 height 7
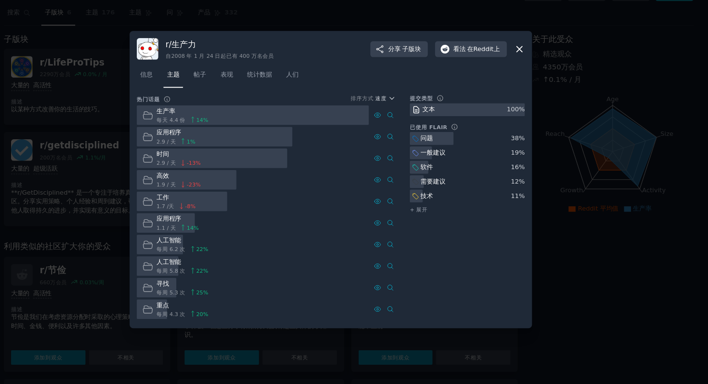
click at [196, 155] on font "2.9 / 天" at bounding box center [200, 156] width 18 height 6
click at [221, 159] on div "应用程序 2.9 / 天 1 %" at bounding box center [202, 152] width 60 height 19
click at [204, 158] on font "2.9 / 天" at bounding box center [200, 156] width 18 height 6
click at [230, 101] on link "帖子" at bounding box center [231, 96] width 18 height 20
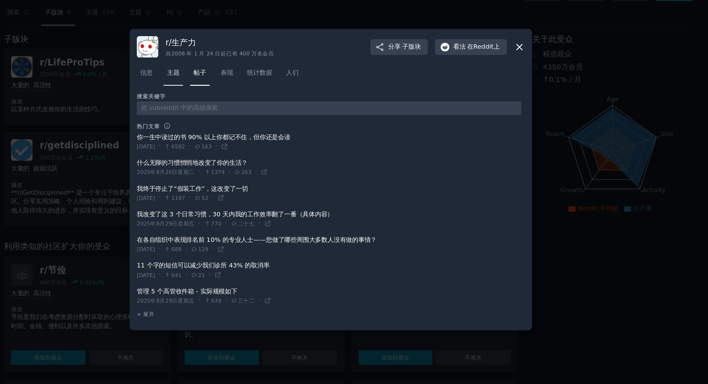
click at [210, 97] on link "主题" at bounding box center [206, 94] width 18 height 20
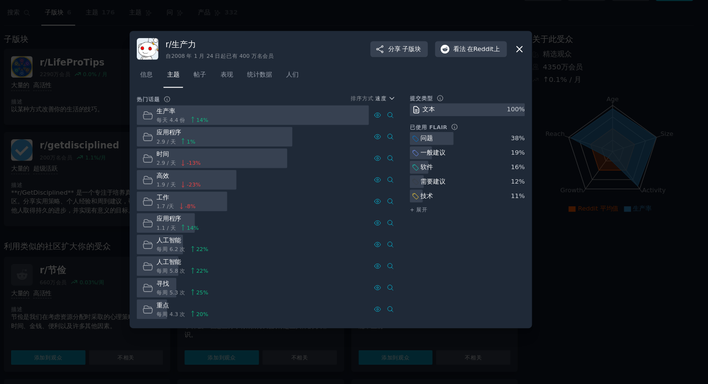
click at [270, 164] on div at bounding box center [242, 172] width 141 height 19
click at [183, 151] on icon at bounding box center [182, 152] width 10 height 10
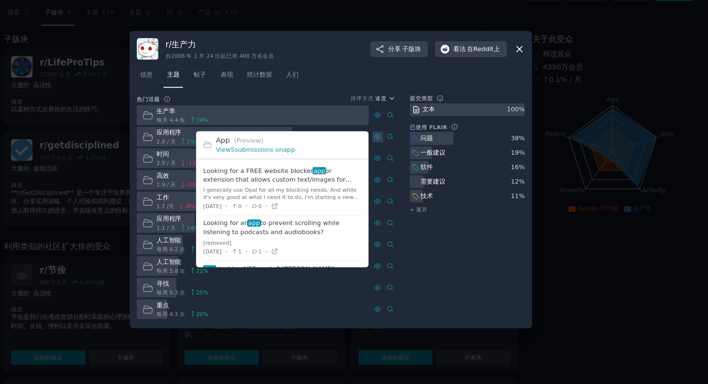
click at [396, 152] on icon at bounding box center [397, 151] width 7 height 7
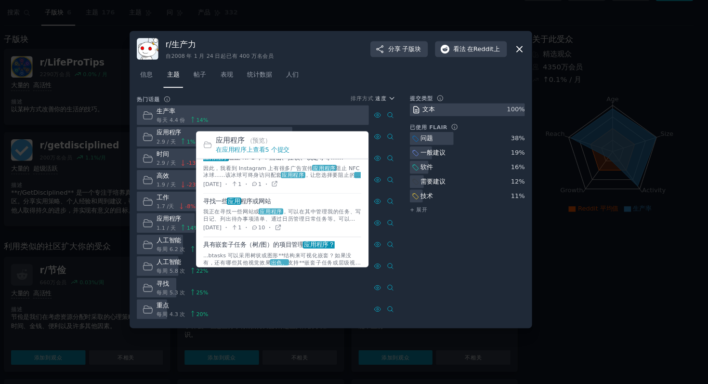
scroll to position [120, 0]
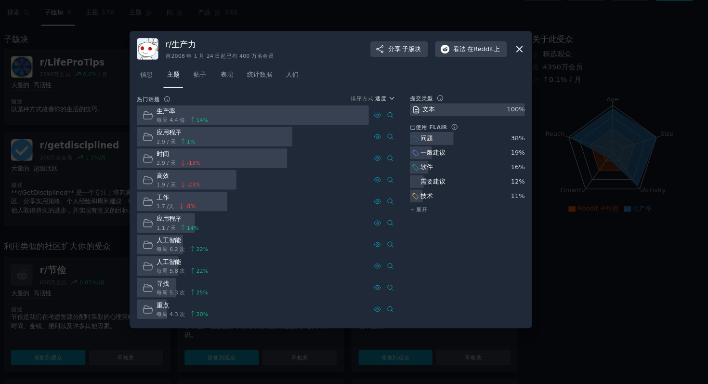
click at [533, 65] on icon at bounding box center [531, 70] width 10 height 10
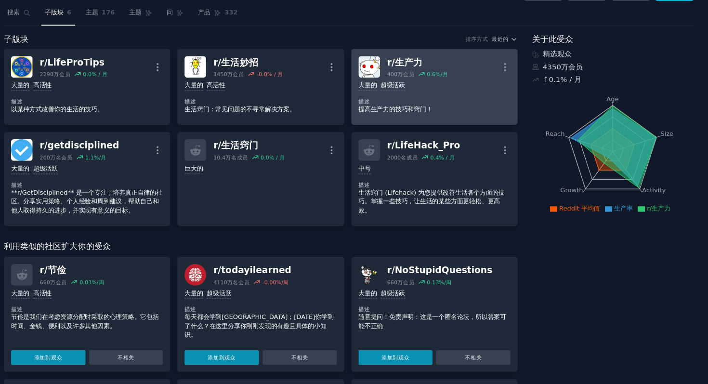
click at [481, 106] on div "大量的 超级活跃" at bounding box center [451, 104] width 143 height 9
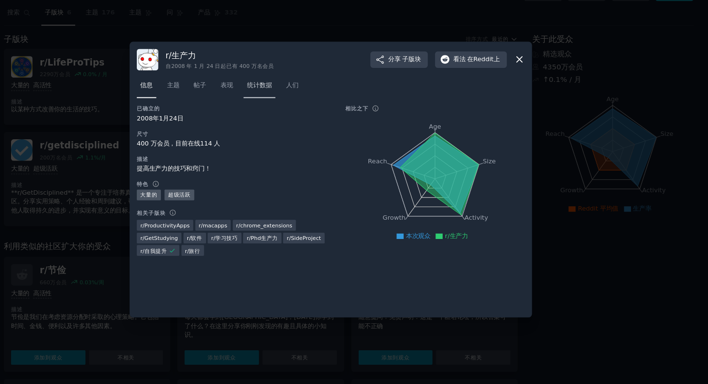
click at [294, 105] on font "统计数据" at bounding box center [286, 103] width 23 height 7
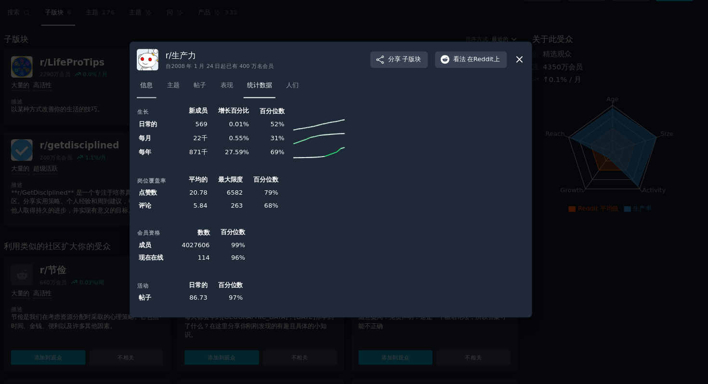
click at [181, 102] on font "信息" at bounding box center [181, 103] width 12 height 7
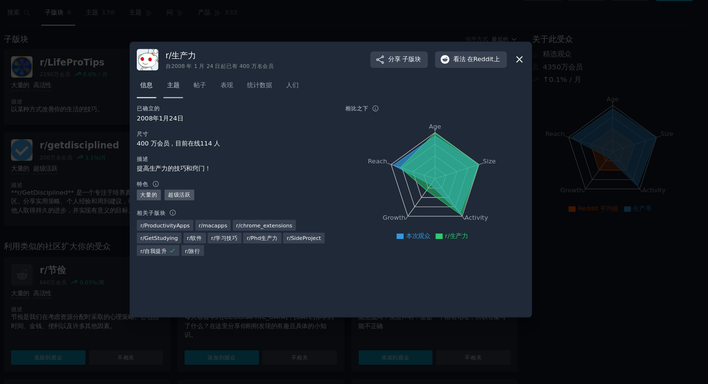
click at [203, 108] on link "主题" at bounding box center [206, 106] width 18 height 20
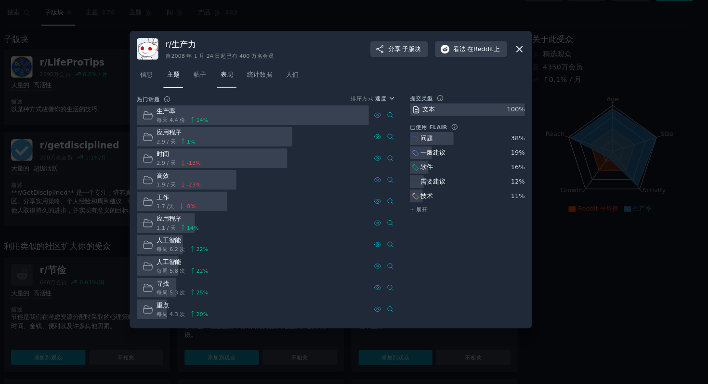
click at [255, 105] on link "表现" at bounding box center [256, 96] width 18 height 20
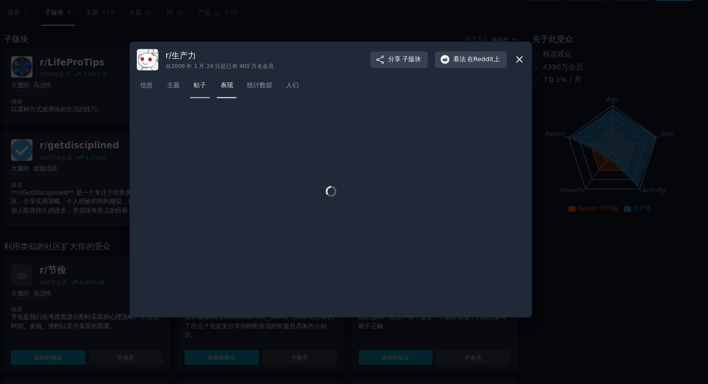
click at [227, 108] on link "帖子" at bounding box center [231, 106] width 18 height 20
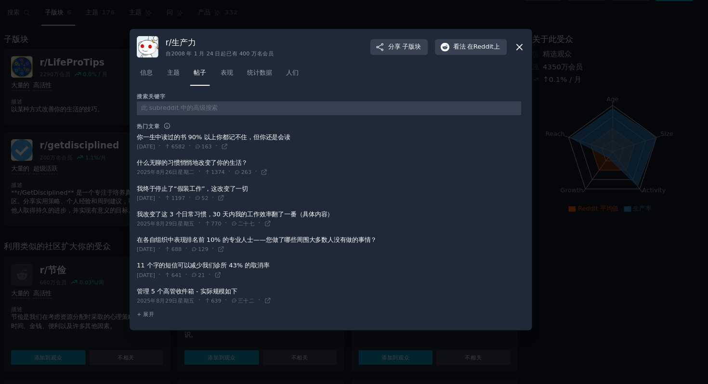
click at [209, 74] on div "r/ 生产力 自2008 年 1 月 24 日起 已有 400 万名 会员 分享 子版块 看法 在Reddit上 信息 主题 帖子 表现 统计数据 人们 搜索…" at bounding box center [354, 192] width 378 height 283
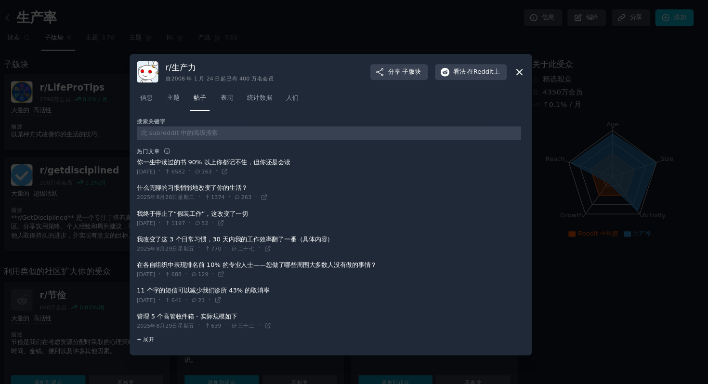
click at [182, 319] on font "+ 展开" at bounding box center [180, 318] width 16 height 6
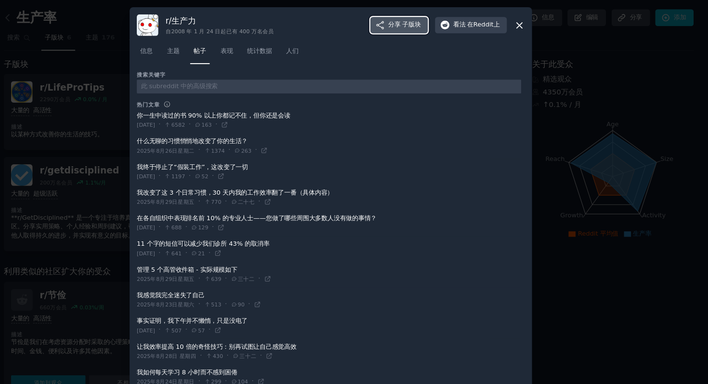
click at [408, 19] on font "分享" at bounding box center [414, 23] width 12 height 9
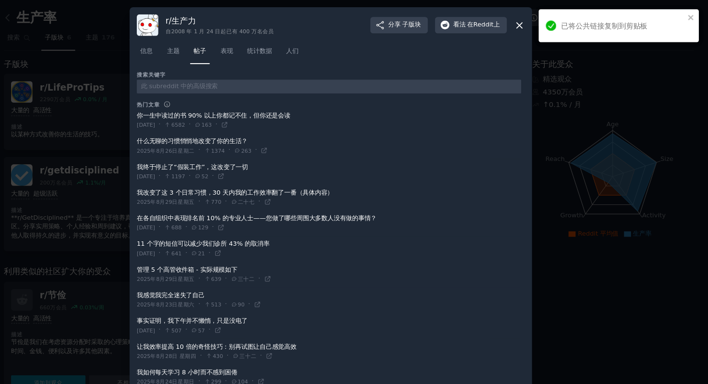
click at [696, 19] on div "已将公共链接复制到剪贴板" at bounding box center [624, 24] width 150 height 31
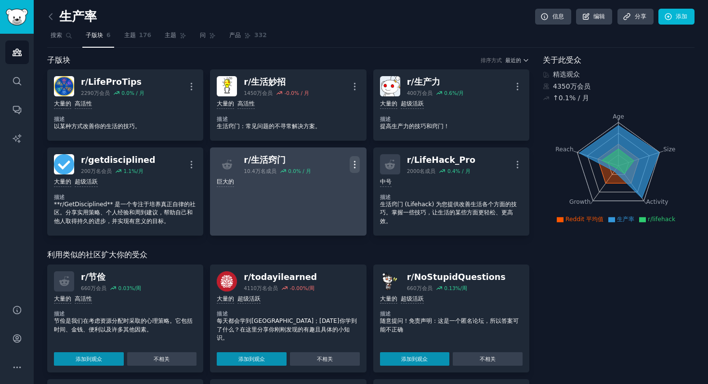
click at [352, 164] on icon "button" at bounding box center [355, 164] width 10 height 10
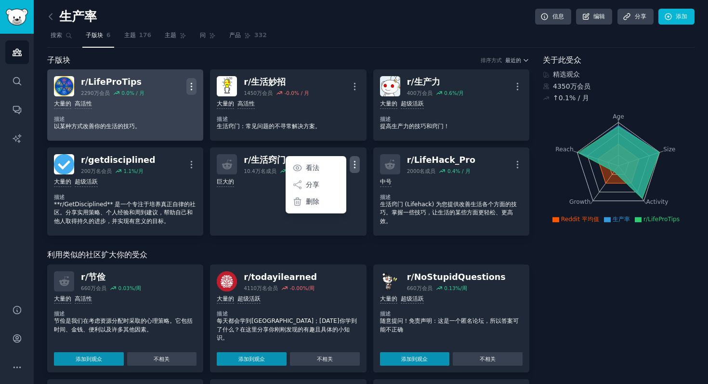
click at [189, 85] on icon "button" at bounding box center [191, 86] width 10 height 10
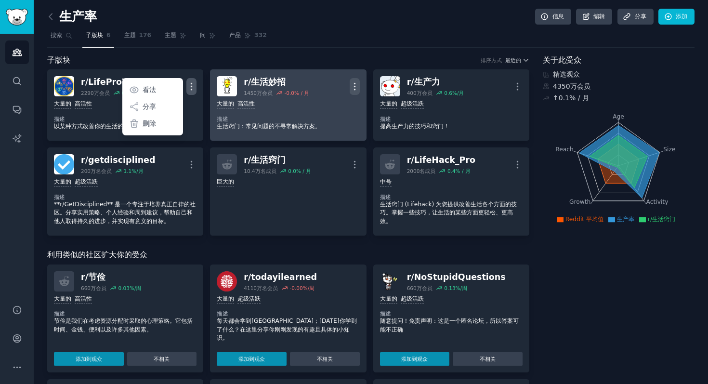
click at [355, 89] on icon "button" at bounding box center [355, 86] width 10 height 10
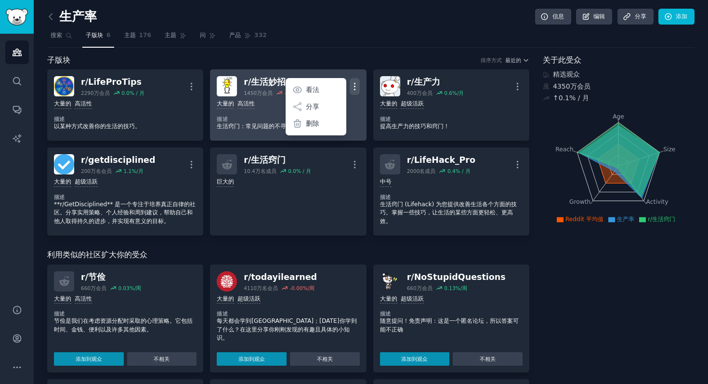
click at [355, 89] on icon "button" at bounding box center [355, 86] width 10 height 10
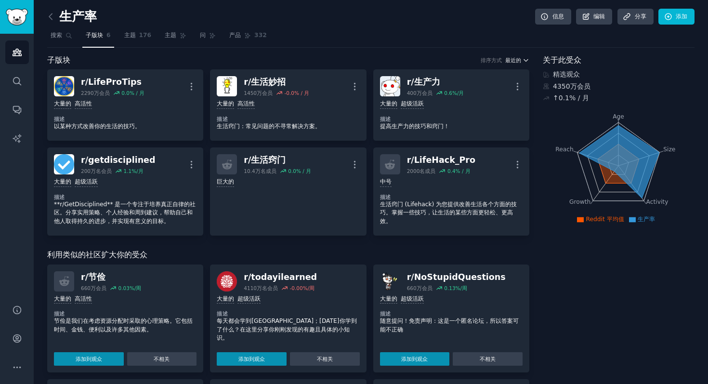
click at [516, 63] on font "最近的" at bounding box center [513, 60] width 16 height 6
click at [52, 19] on icon at bounding box center [50, 16] width 3 height 6
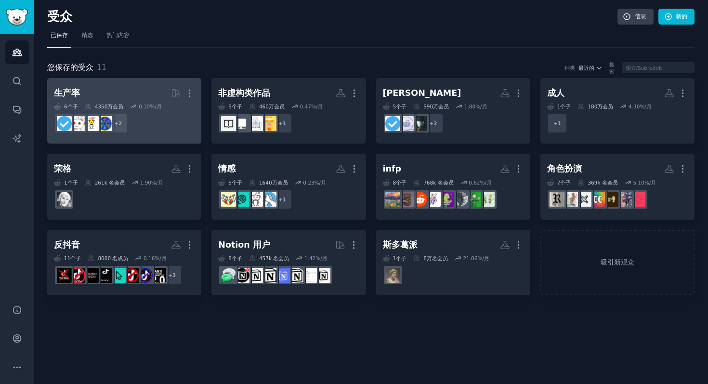
click at [99, 94] on h2 "生产率 更多的" at bounding box center [124, 93] width 141 height 17
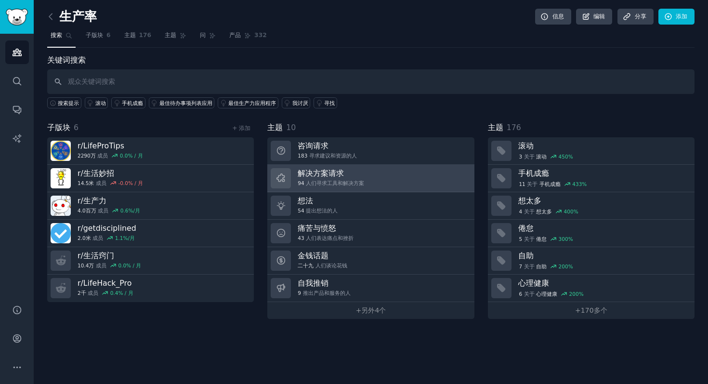
click at [361, 173] on h3 "解决方案请求" at bounding box center [331, 173] width 66 height 10
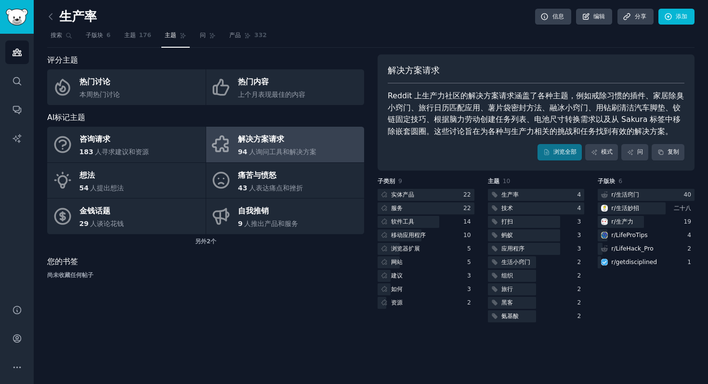
click at [284, 143] on div "解决方案请求" at bounding box center [277, 139] width 79 height 15
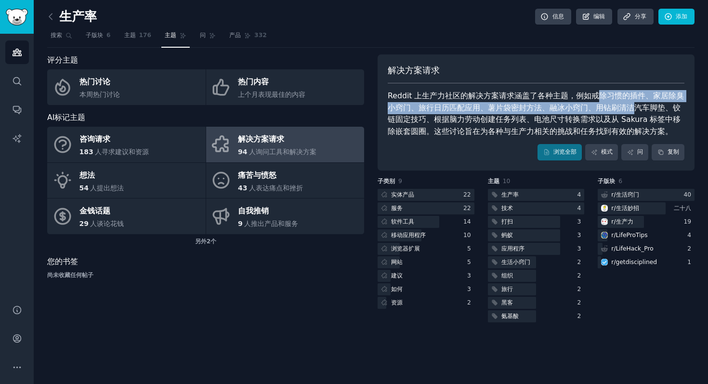
drag, startPoint x: 591, startPoint y: 95, endPoint x: 634, endPoint y: 105, distance: 43.5
click at [634, 105] on font "Reddit 上生产力社区的解决方案请求涵盖了各种主题，例如戒除习惯的插件、家居除臭小窍门、旅行日历匹配应用、薯片袋密封方法、融冰小窍门、用钻刷清洁汽车脚垫、…" at bounding box center [536, 113] width 296 height 45
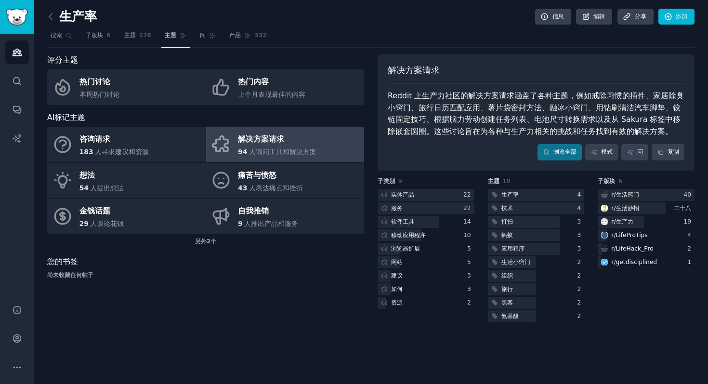
click at [584, 97] on font "Reddit 上生产力社区的解决方案请求涵盖了各种主题，例如戒除习惯的插件、家居除臭小窍门、旅行日历匹配应用、薯片袋密封方法、融冰小窍门、用钻刷清洁汽车脚垫、…" at bounding box center [536, 113] width 296 height 45
click at [429, 223] on div at bounding box center [409, 222] width 62 height 12
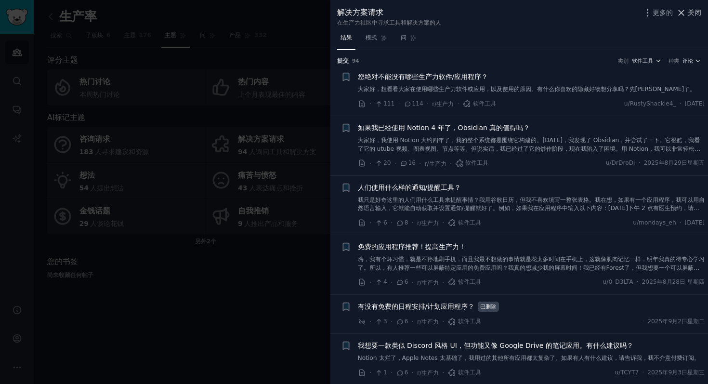
click at [694, 12] on font "关闭" at bounding box center [694, 13] width 13 height 8
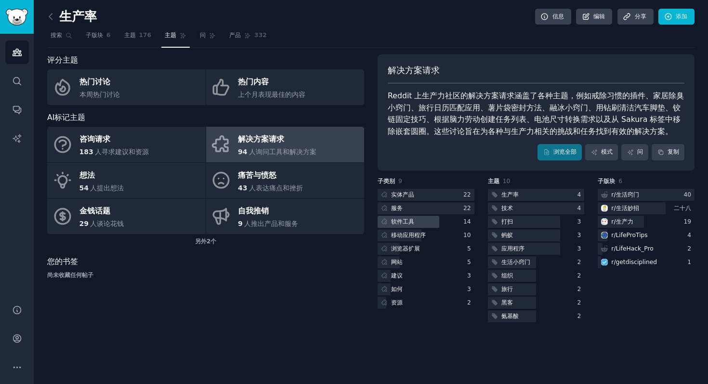
click at [423, 222] on div at bounding box center [409, 222] width 62 height 12
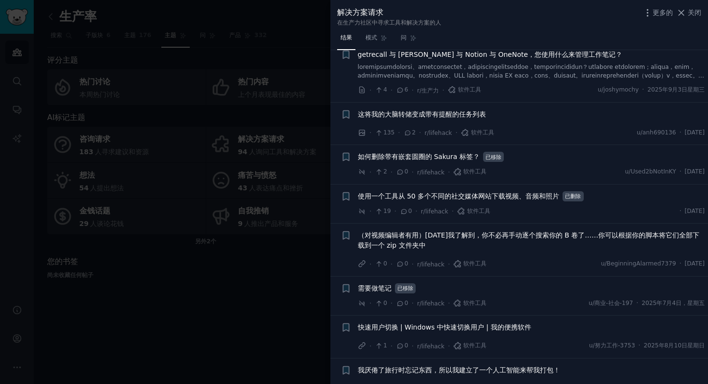
scroll to position [367, 0]
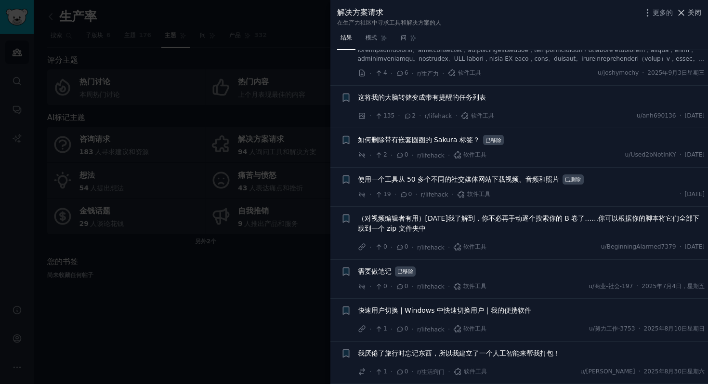
click at [681, 15] on icon at bounding box center [681, 13] width 10 height 10
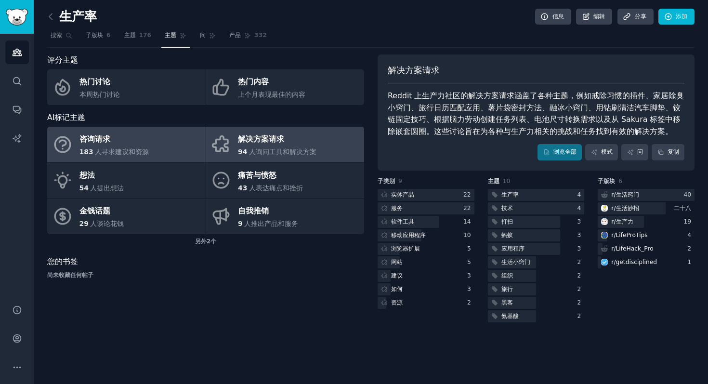
click at [173, 148] on link "咨询请求 183 人寻求建议和资源" at bounding box center [126, 145] width 158 height 36
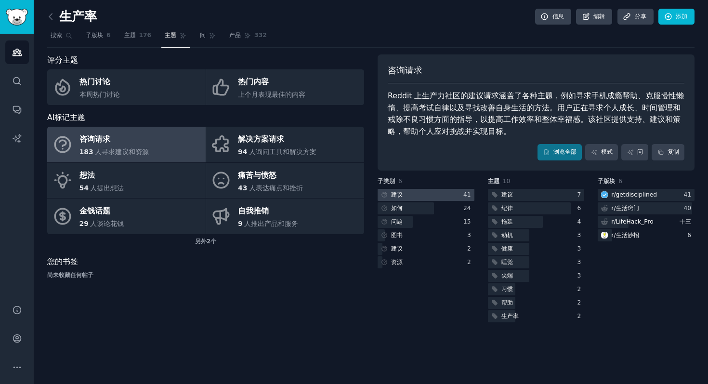
click at [413, 199] on div at bounding box center [426, 195] width 97 height 12
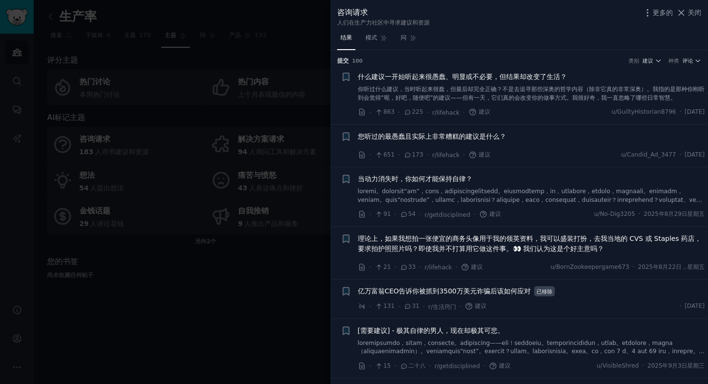
click at [269, 88] on div at bounding box center [354, 192] width 708 height 384
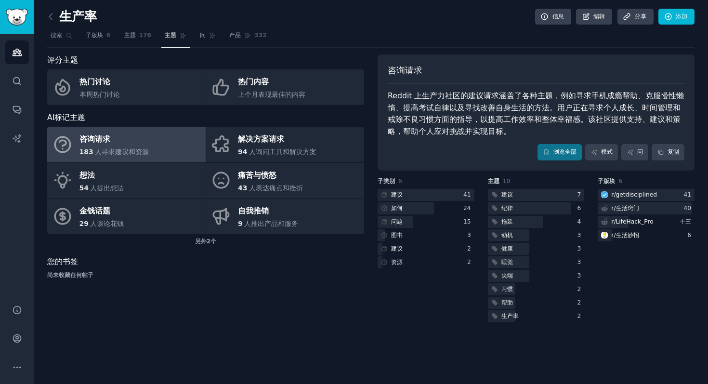
click at [269, 88] on div "热门内容" at bounding box center [271, 82] width 67 height 15
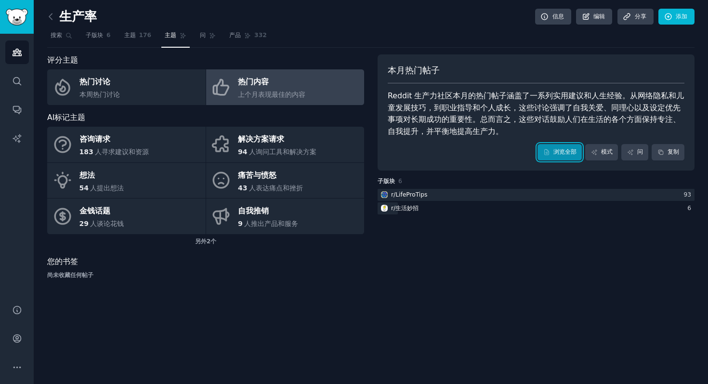
click at [569, 154] on font "浏览全部" at bounding box center [564, 151] width 23 height 7
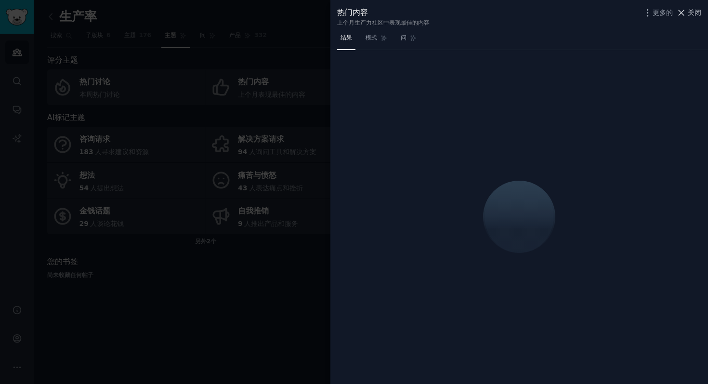
click at [690, 15] on font "关闭" at bounding box center [694, 13] width 13 height 8
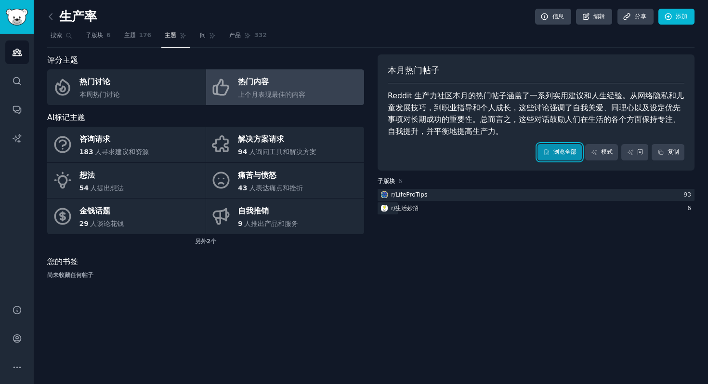
click at [550, 154] on link "浏览全部" at bounding box center [559, 152] width 44 height 16
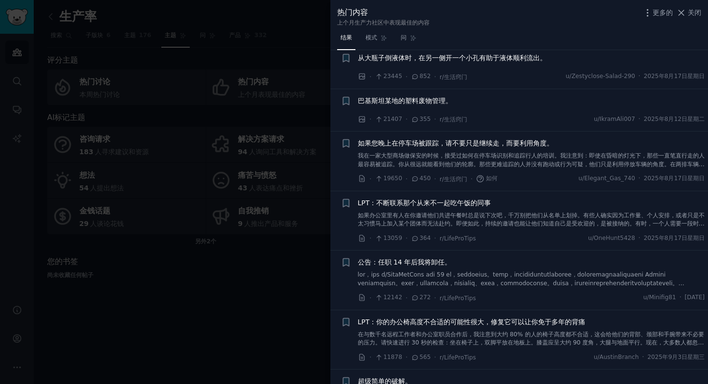
scroll to position [104, 0]
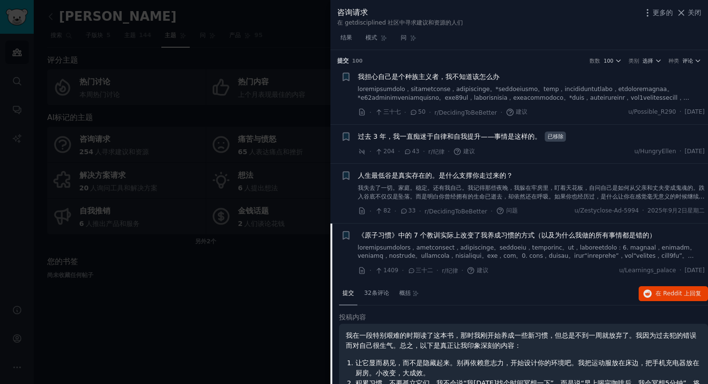
click at [276, 305] on div at bounding box center [354, 192] width 708 height 384
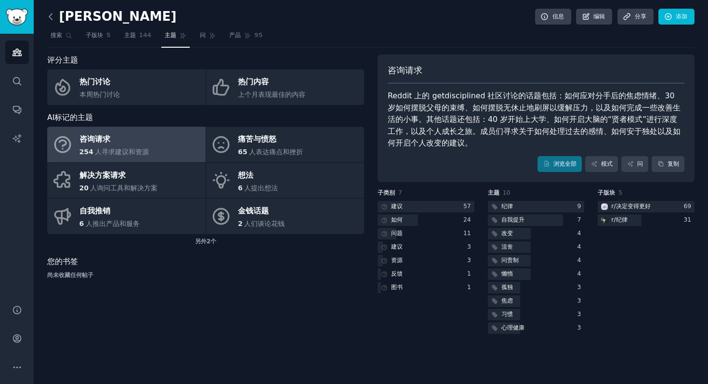
click at [52, 18] on icon at bounding box center [51, 17] width 10 height 10
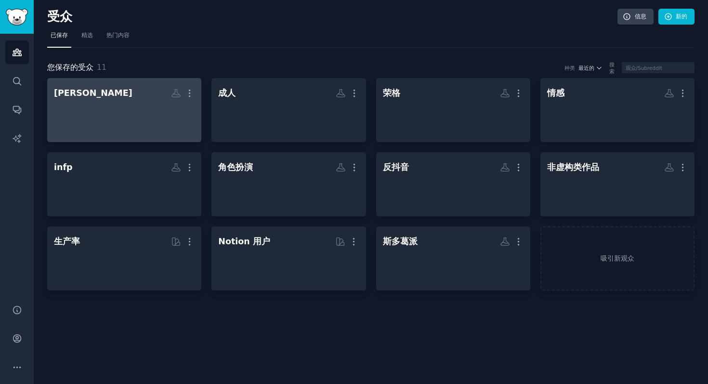
click at [112, 107] on div at bounding box center [124, 119] width 141 height 34
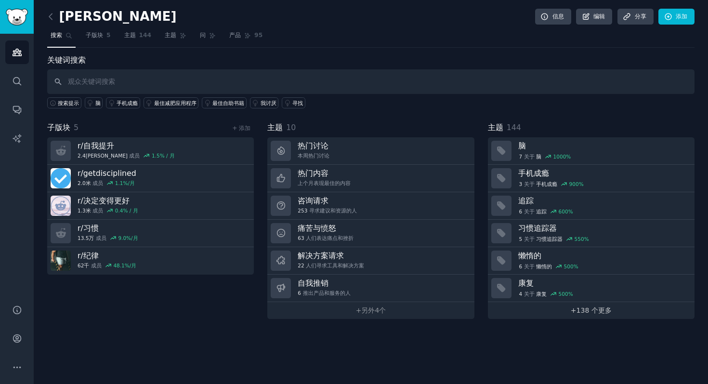
click at [607, 307] on font "更多" at bounding box center [604, 310] width 13 height 8
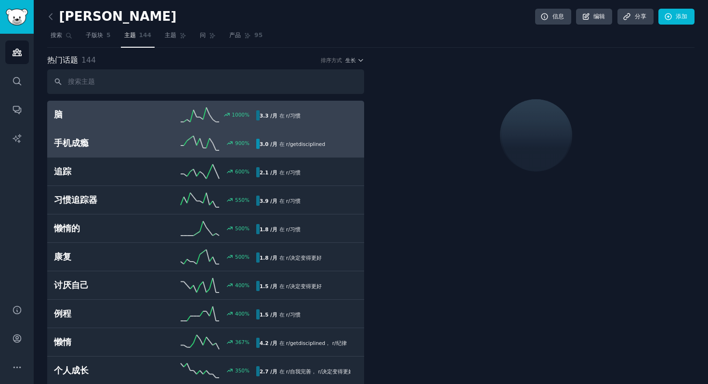
click at [183, 139] on icon at bounding box center [200, 143] width 39 height 14
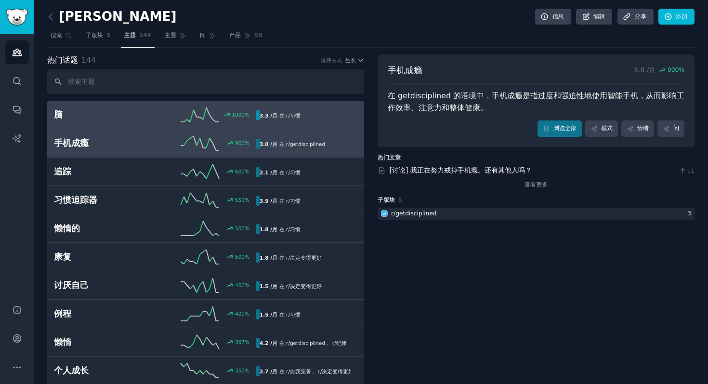
click at [165, 108] on div "1000 %" at bounding box center [205, 114] width 101 height 14
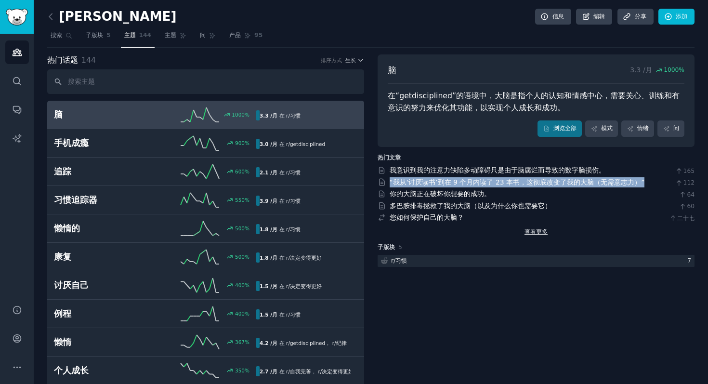
click at [537, 234] on font "查看更多" at bounding box center [535, 231] width 23 height 7
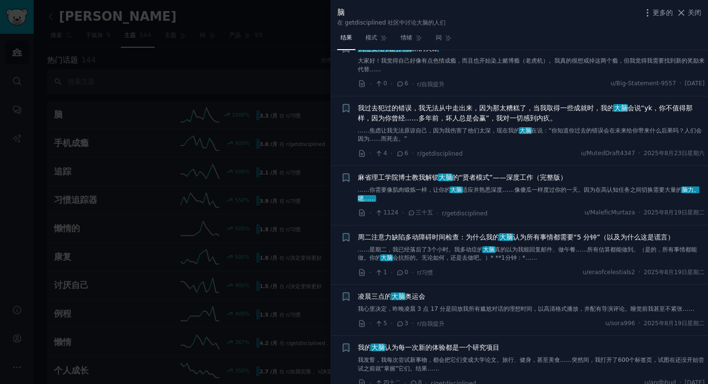
scroll to position [623, 0]
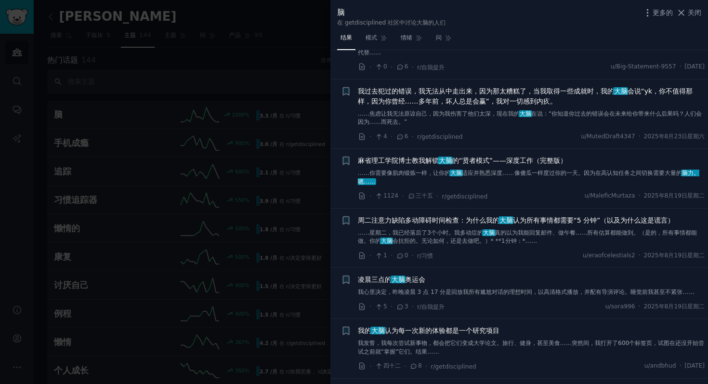
click at [496, 163] on font "的“贤者模式”——深度工作（完整版）" at bounding box center [509, 161] width 115 height 8
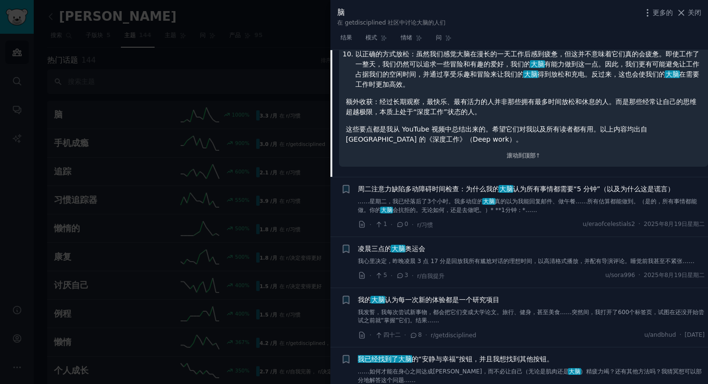
scroll to position [1318, 0]
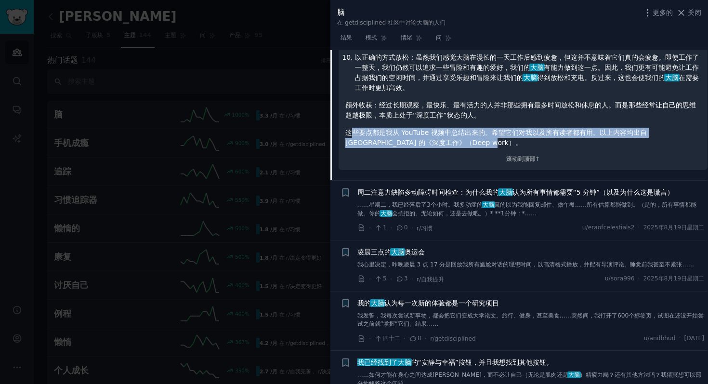
drag, startPoint x: 442, startPoint y: 159, endPoint x: 350, endPoint y: 146, distance: 92.4
click at [350, 148] on p "这些要点都是我从 YouTube 视频中总结出来的。希望它们对我以及所有读者都有用。以上内容均出自 Cal Newport 的《深度工作》（Deep work…" at bounding box center [522, 138] width 355 height 20
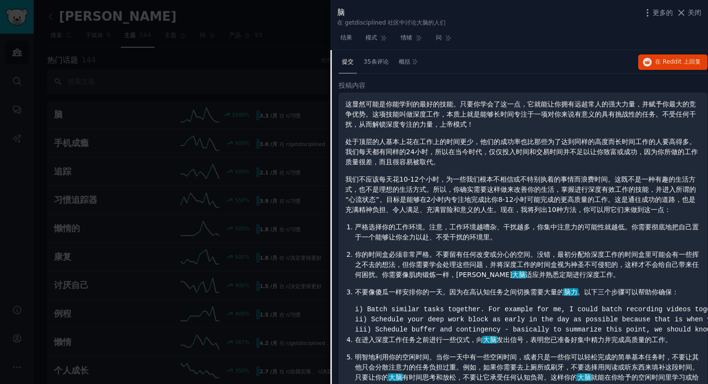
scroll to position [604, 0]
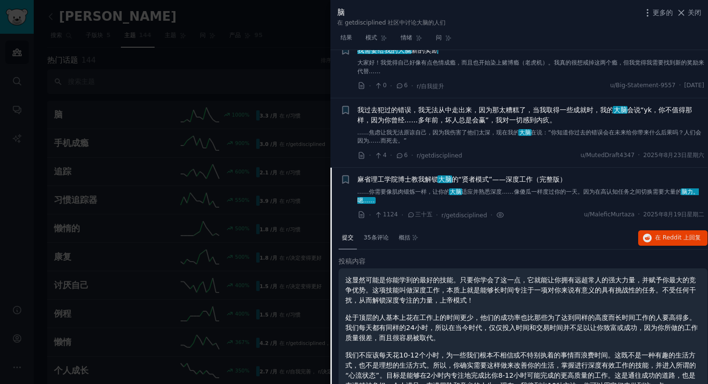
click at [234, 117] on div at bounding box center [354, 192] width 708 height 384
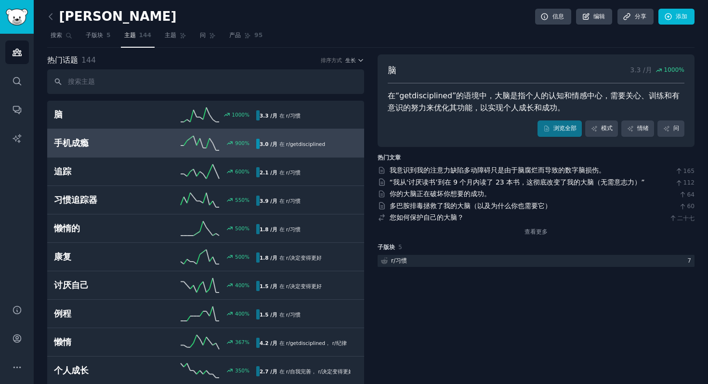
click at [143, 139] on h2 "手机成瘾" at bounding box center [104, 143] width 101 height 12
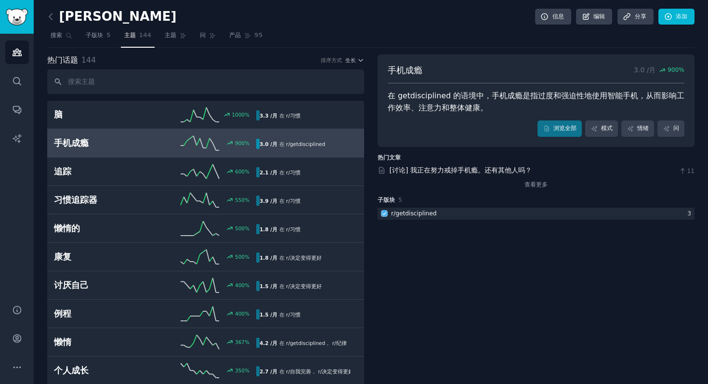
click at [262, 139] on div "3.0 /月 在 r/ getdisciplined" at bounding box center [292, 144] width 72 height 10
click at [536, 185] on font "查看更多" at bounding box center [535, 184] width 23 height 7
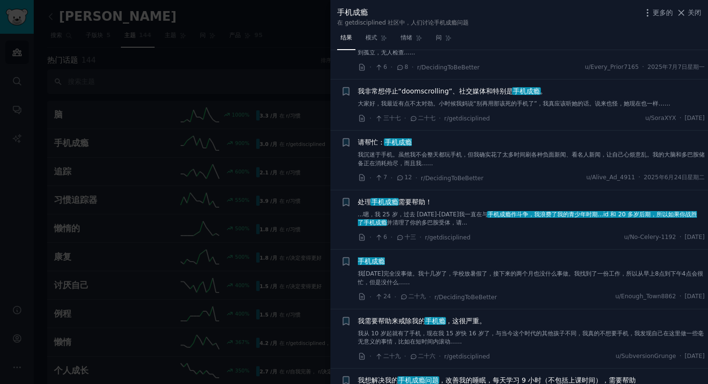
scroll to position [376, 0]
click at [422, 105] on font "大家好，我最近有点不太对劲。小时候我妈说“别再用那该死的手机了”，我真应该听她的话。说来也怪，她现在也一样……" at bounding box center [514, 104] width 313 height 7
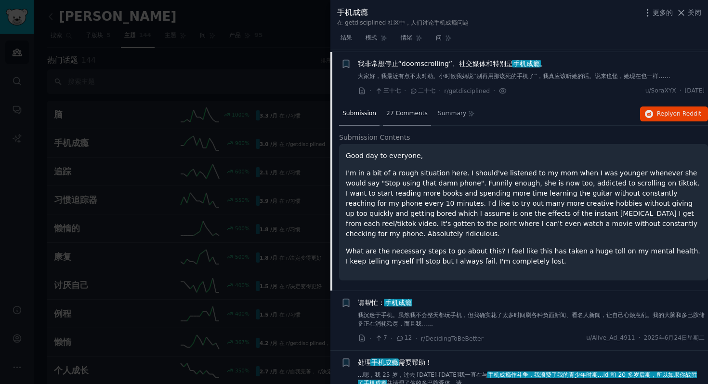
scroll to position [406, 0]
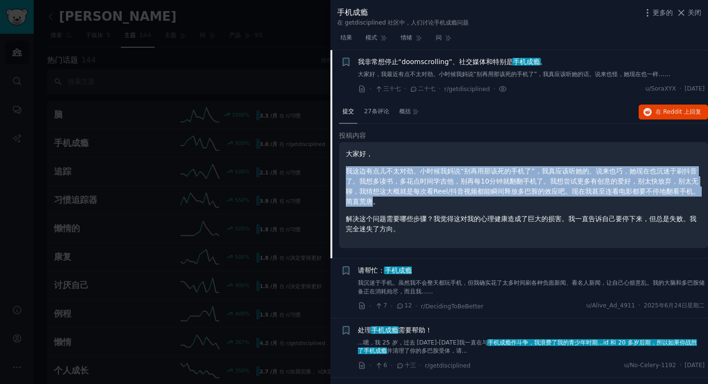
drag, startPoint x: 376, startPoint y: 200, endPoint x: 349, endPoint y: 167, distance: 42.9
click at [349, 167] on font "我这边有点儿不太对劲。小时候我妈说“别再用那该死的手机了”，我真应该听她的。说来也巧，她现在也沉迷于刷抖音了。我想多读书，多花点时间学吉他，别再每10分钟就翻…" at bounding box center [523, 186] width 354 height 38
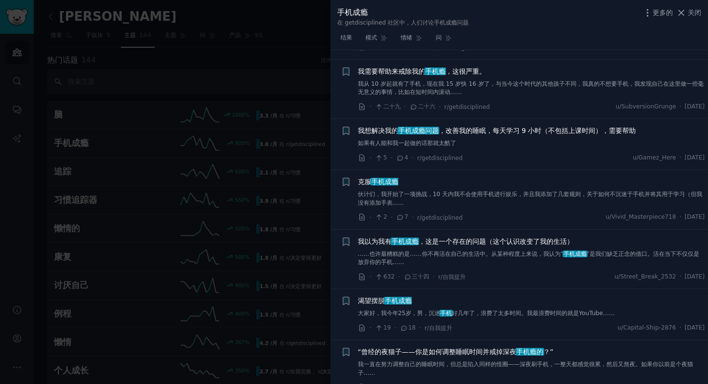
scroll to position [792, 0]
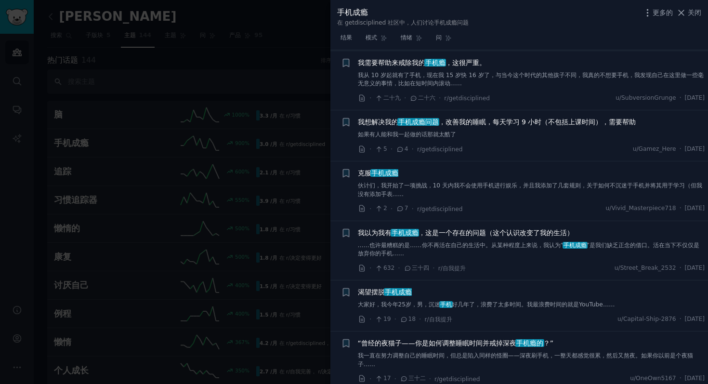
click at [496, 246] on font "……也许最糟糕的是……你不再活在自己的生活中。从某种程度上来说，我认为“" at bounding box center [461, 245] width 206 height 7
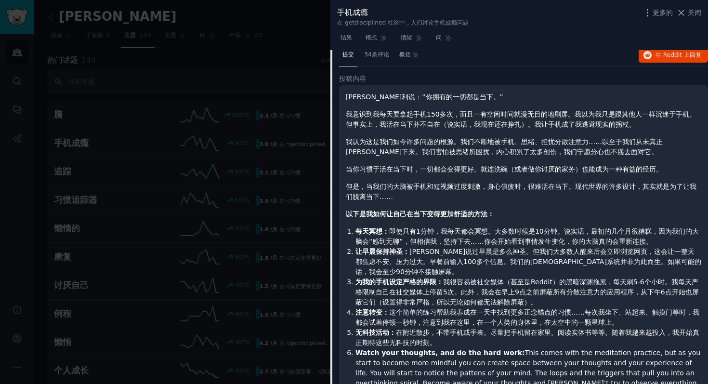
scroll to position [887, 0]
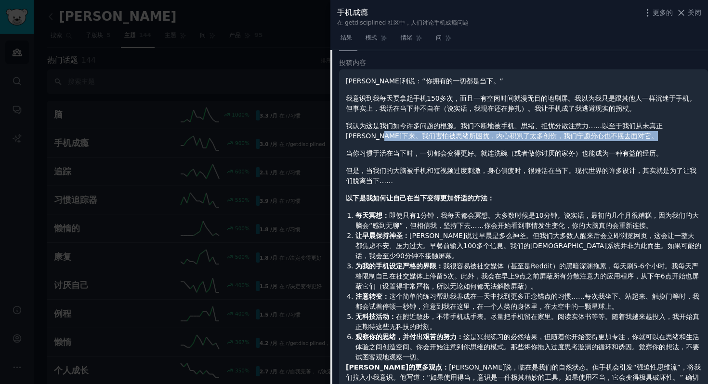
drag, startPoint x: 585, startPoint y: 141, endPoint x: 371, endPoint y: 133, distance: 214.0
click at [371, 133] on div "艾克哈特·托利说：“你拥有的一切都是当下。” 我意识到我每天要拿起手机150多次，而且一有空闲时间就漫无目的地刷屏。我以为我只是跟其他人一样沉迷于手机。但事实…" at bounding box center [523, 289] width 355 height 426
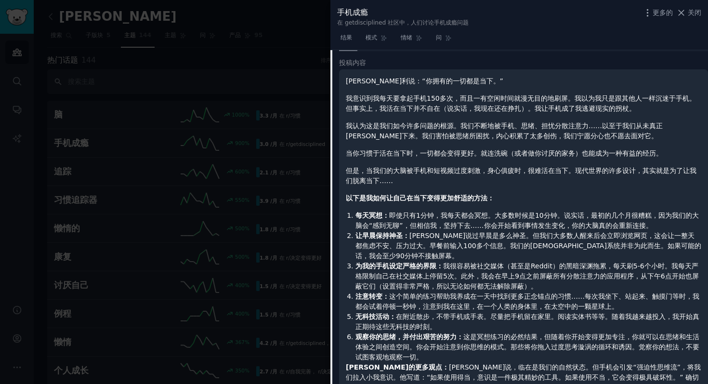
click at [411, 171] on font "但是，当我们的大脑被手机和短视频过度刺激，身心俱疲时，很难活在当下。现代世界的许多设计，其实就是为了让我们脱离当下……" at bounding box center [521, 176] width 351 height 18
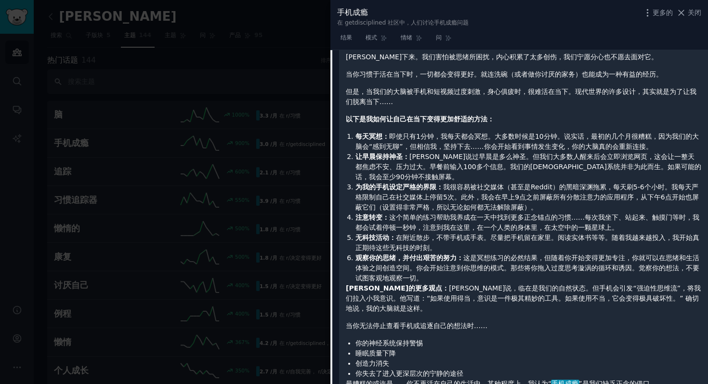
scroll to position [971, 0]
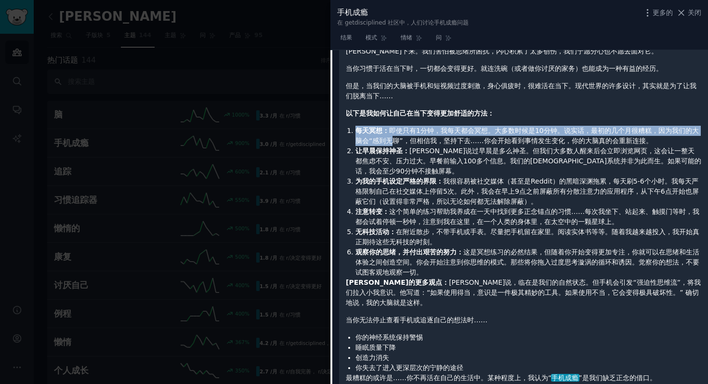
drag, startPoint x: 358, startPoint y: 128, endPoint x: 393, endPoint y: 138, distance: 36.7
click at [393, 138] on li "每天冥想： 即使只有1分钟，我每天都会冥想。大多数时候是10分钟。说实话，最初的几个月很糟糕，因为我们的大脑会“感到无聊”，但相信我，坚持下去……你会开始看到…" at bounding box center [528, 136] width 346 height 20
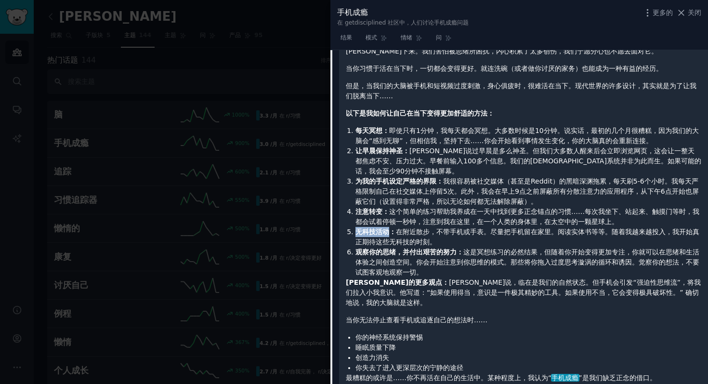
drag, startPoint x: 388, startPoint y: 232, endPoint x: 355, endPoint y: 229, distance: 32.4
click at [355, 229] on font "无科技活动：" at bounding box center [375, 232] width 40 height 8
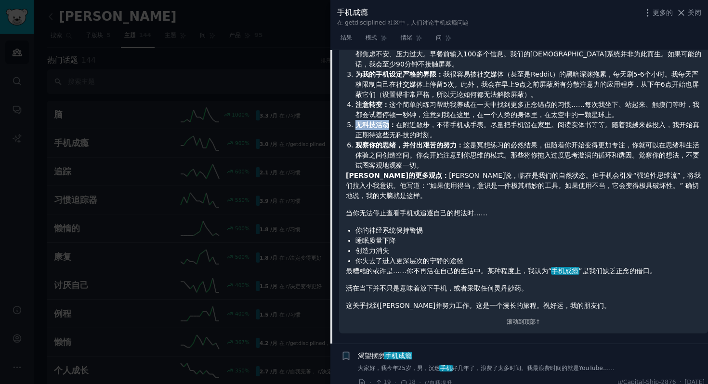
scroll to position [1081, 0]
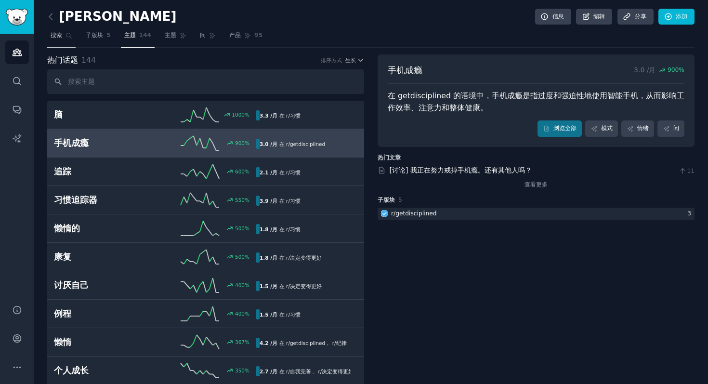
click at [67, 41] on link "搜索" at bounding box center [61, 38] width 28 height 20
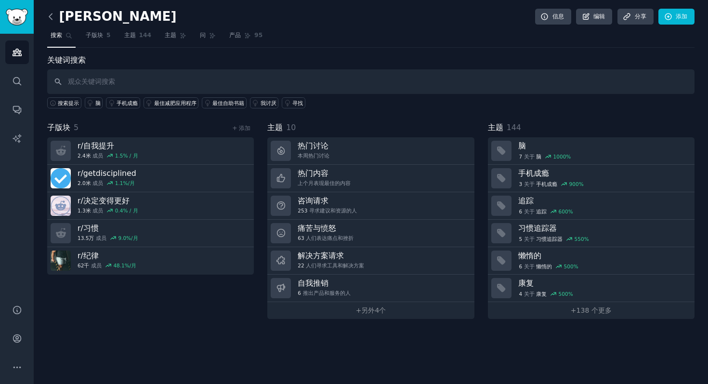
click at [48, 14] on icon at bounding box center [51, 17] width 10 height 10
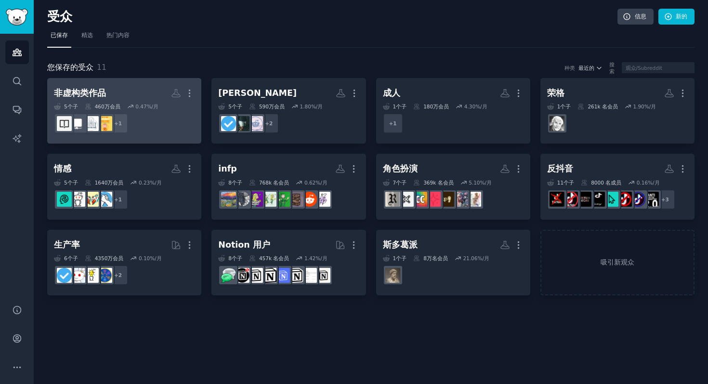
click at [155, 122] on dd "r/nonfictionbooks + 1" at bounding box center [124, 123] width 141 height 27
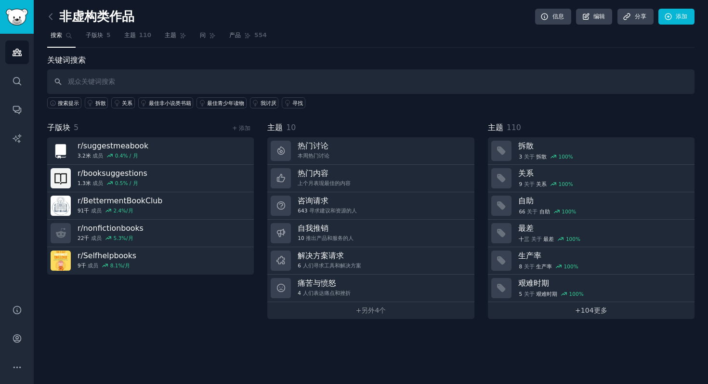
click at [627, 315] on link "+ 104 更多" at bounding box center [591, 310] width 207 height 17
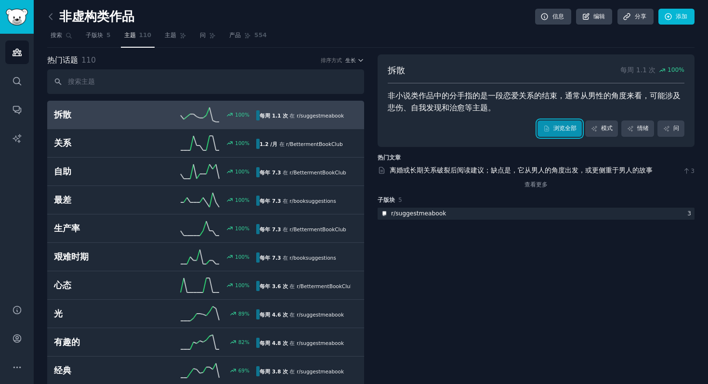
click at [553, 131] on font "浏览全部" at bounding box center [564, 128] width 23 height 7
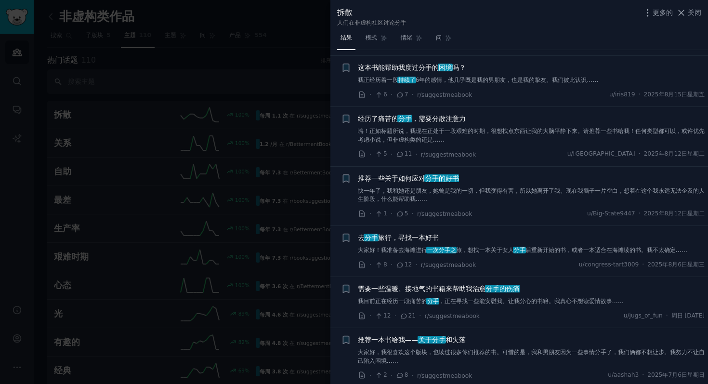
scroll to position [184, 0]
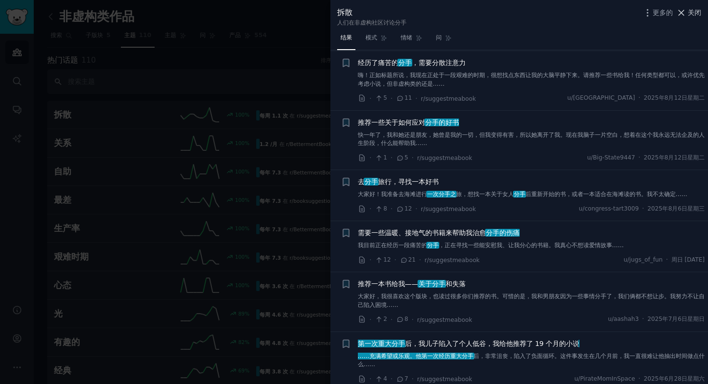
click at [694, 9] on font "关闭" at bounding box center [694, 13] width 13 height 8
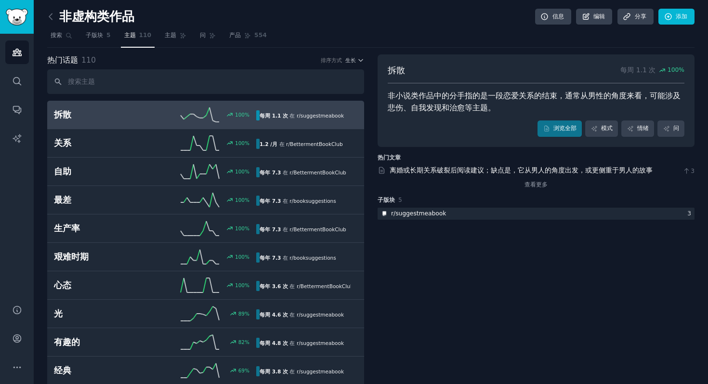
click at [212, 112] on icon at bounding box center [200, 114] width 39 height 14
click at [537, 132] on link "浏览全部" at bounding box center [559, 128] width 44 height 16
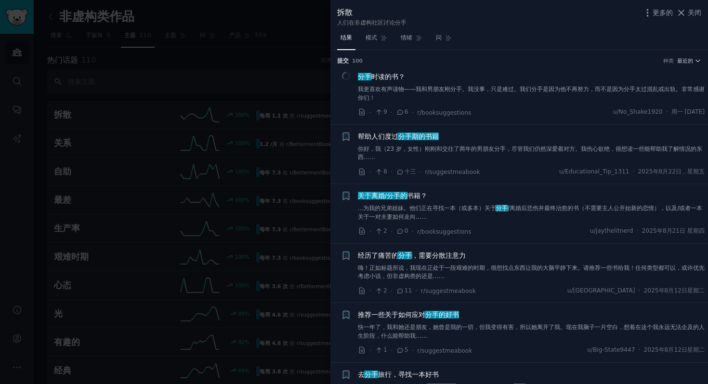
click at [234, 79] on div at bounding box center [354, 192] width 708 height 384
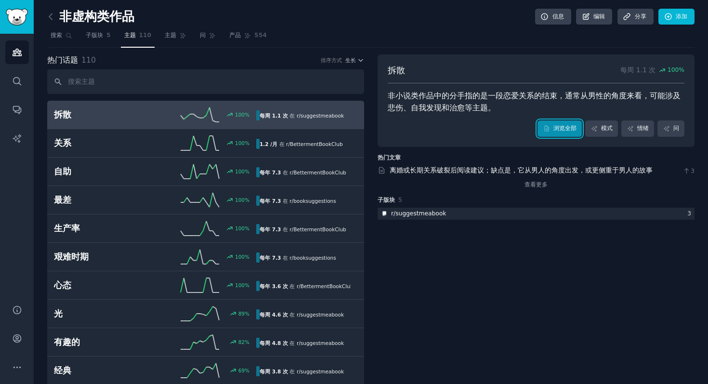
click at [557, 125] on font "浏览全部" at bounding box center [564, 128] width 23 height 7
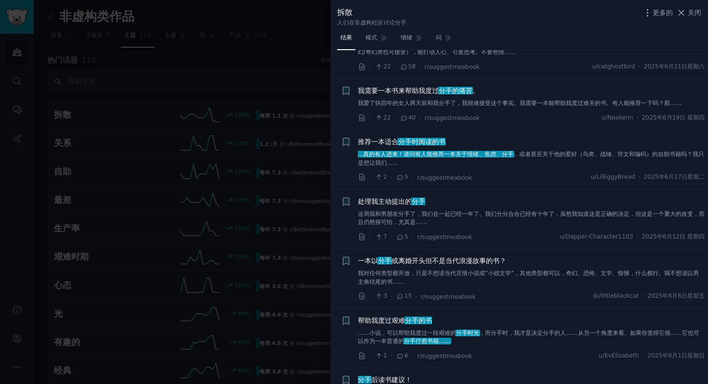
scroll to position [838, 0]
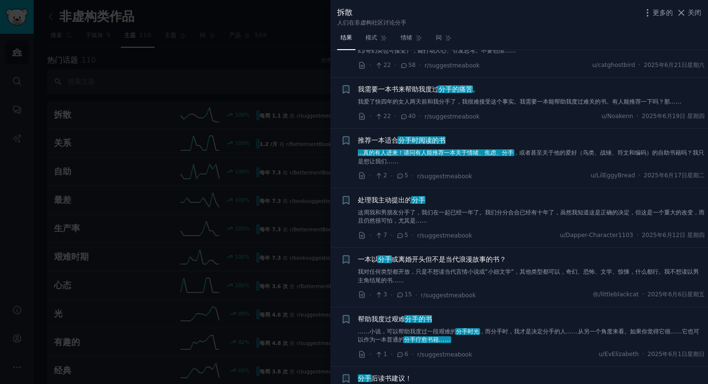
click at [217, 77] on div at bounding box center [354, 192] width 708 height 384
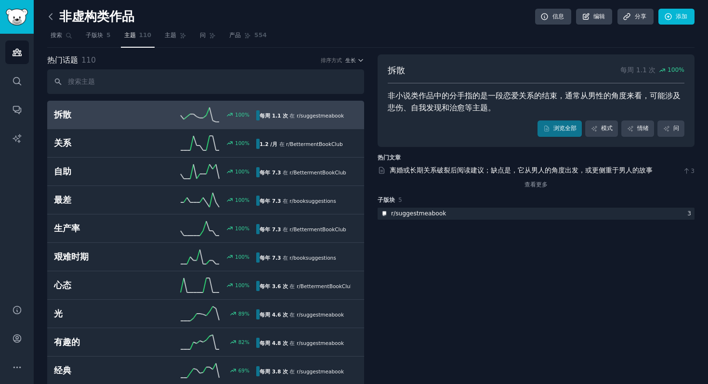
click at [52, 16] on icon at bounding box center [51, 17] width 10 height 10
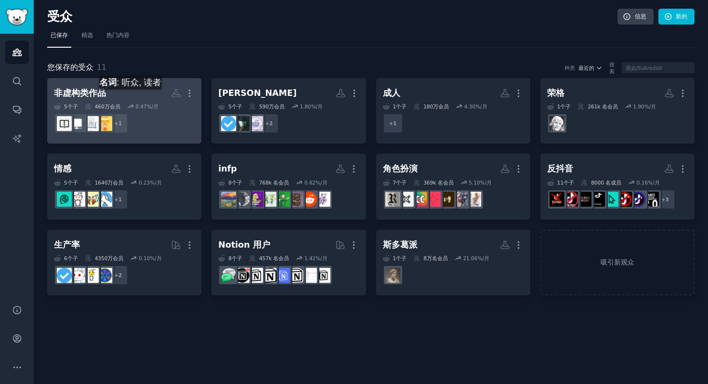
click at [134, 99] on h2 "非虚构类作品 更多的" at bounding box center [124, 93] width 141 height 17
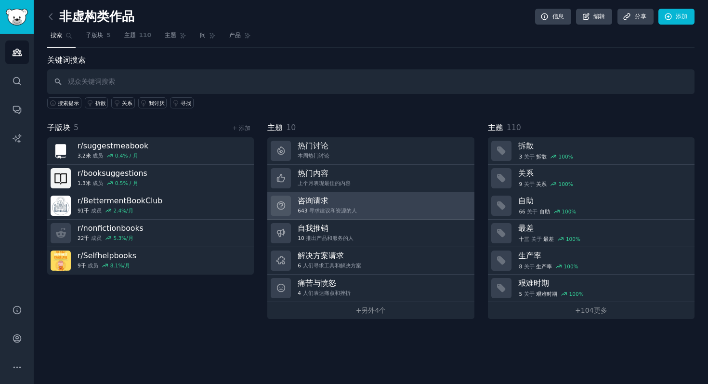
click at [435, 206] on link "咨询请求 643 寻求建议和资源的人" at bounding box center [370, 205] width 207 height 27
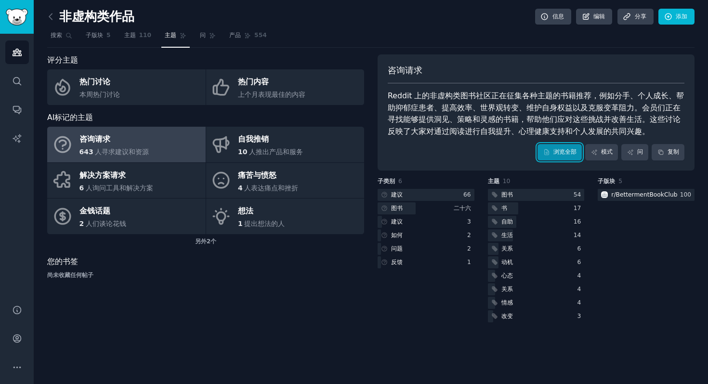
click at [547, 155] on icon at bounding box center [546, 152] width 7 height 7
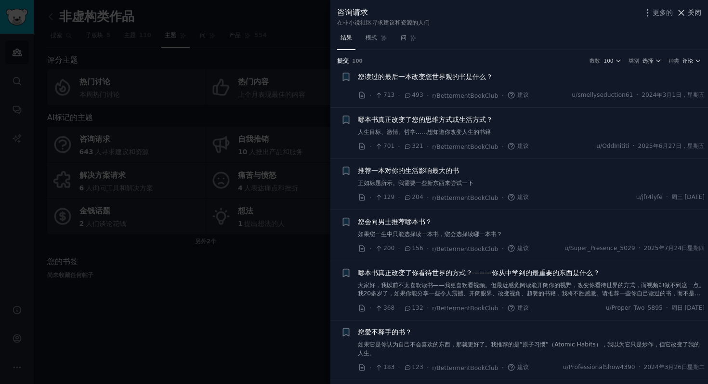
click at [685, 12] on icon at bounding box center [681, 13] width 10 height 10
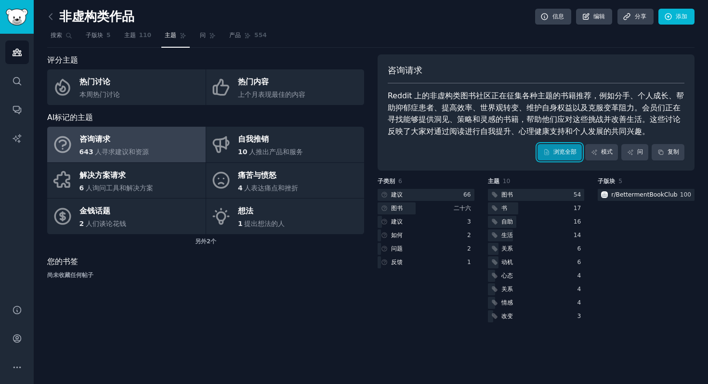
click at [563, 149] on font "浏览全部" at bounding box center [564, 151] width 23 height 7
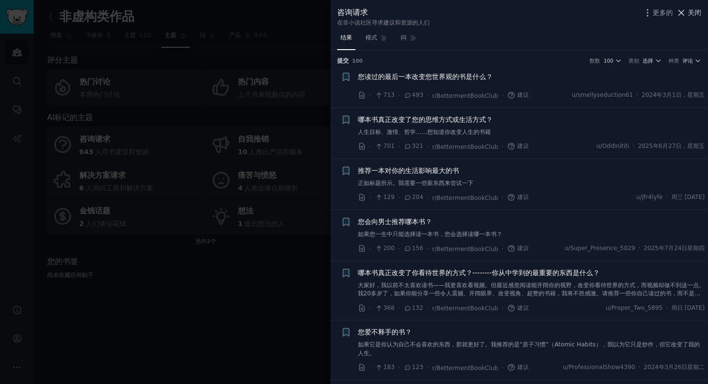
click at [680, 14] on icon at bounding box center [681, 13] width 10 height 10
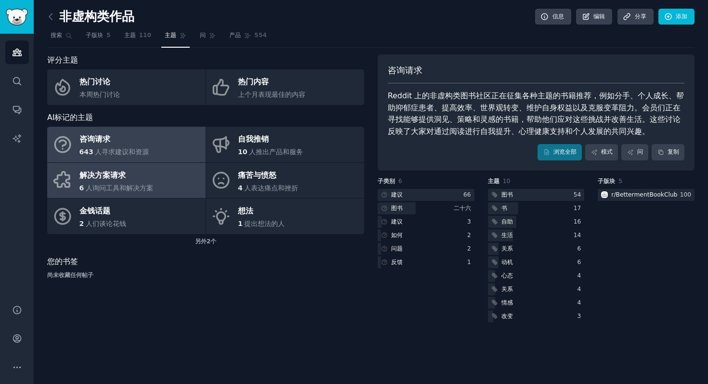
click at [173, 188] on link "解决方案请求 6 人询问工具和解决方案" at bounding box center [126, 181] width 158 height 36
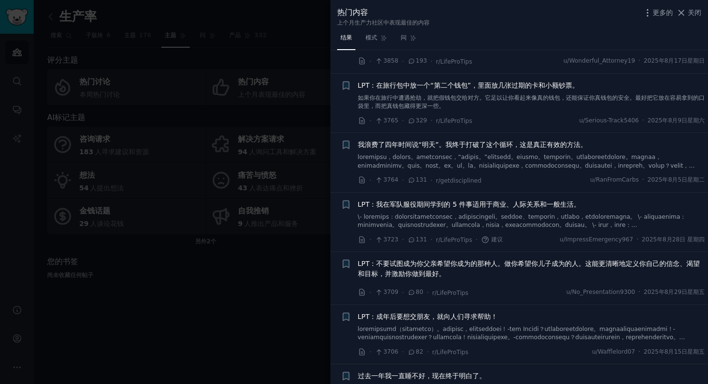
scroll to position [1835, 0]
click at [250, 298] on div at bounding box center [354, 192] width 708 height 384
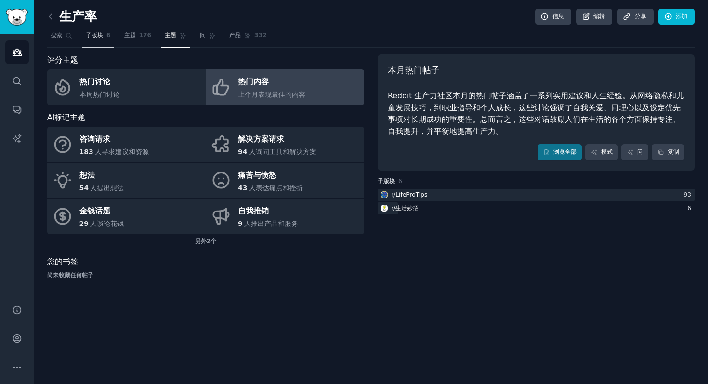
click at [92, 40] on link "子版块 6" at bounding box center [98, 38] width 32 height 20
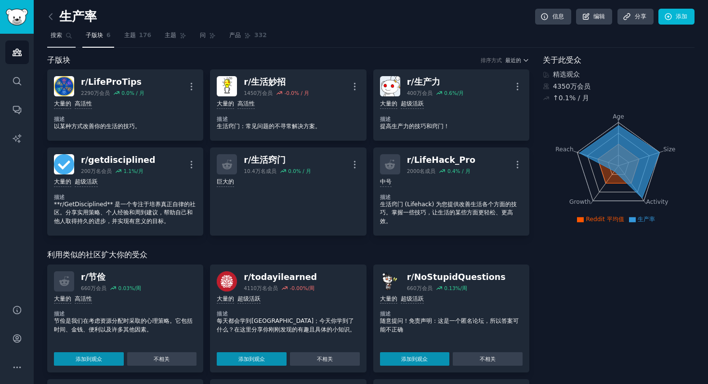
click at [59, 41] on link "搜索" at bounding box center [61, 38] width 28 height 20
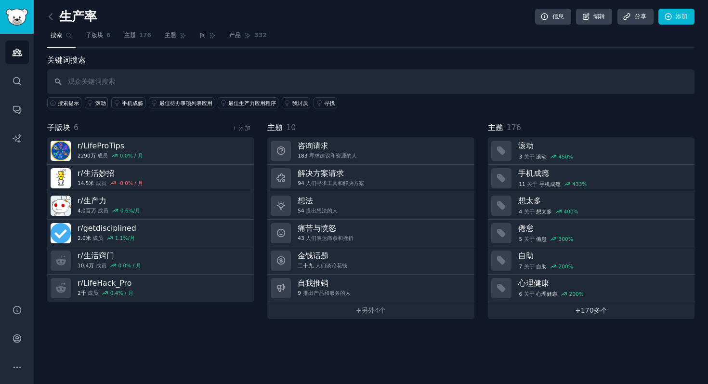
click at [565, 307] on link "+ 170 多个" at bounding box center [591, 310] width 207 height 17
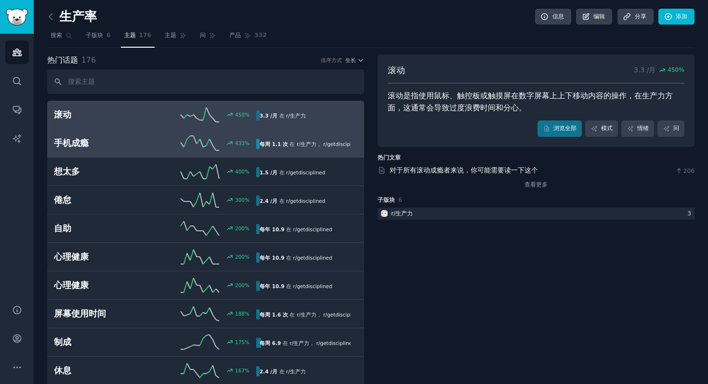
click at [110, 129] on link "手机成瘾 433 % 每周 1.1 次 在 r/ 生产力 ， r/ getdisciplined" at bounding box center [205, 143] width 317 height 28
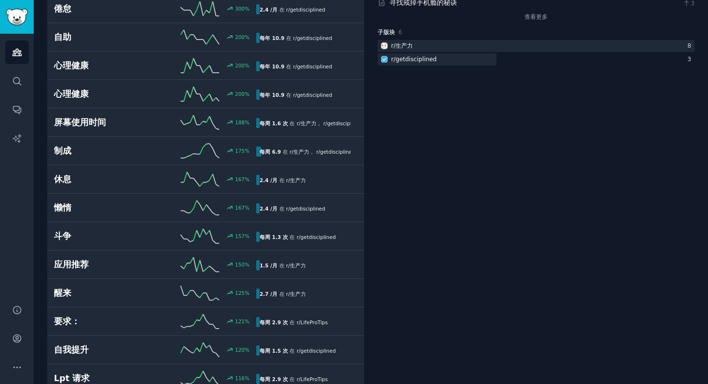
scroll to position [192, 0]
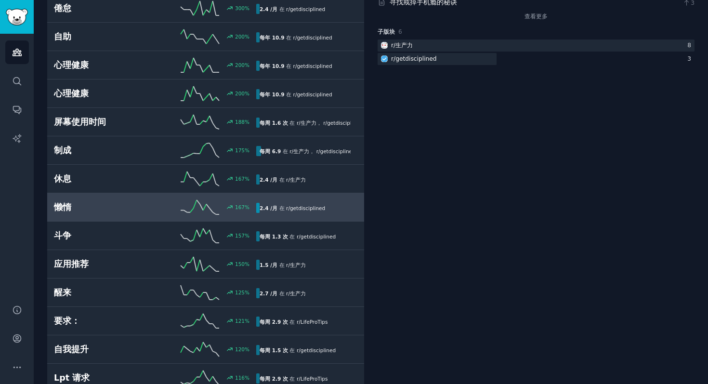
click at [128, 203] on h2 "懒惰" at bounding box center [104, 207] width 101 height 12
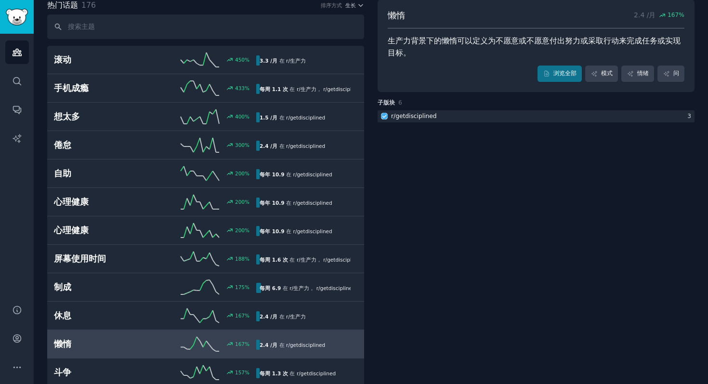
scroll to position [53, 0]
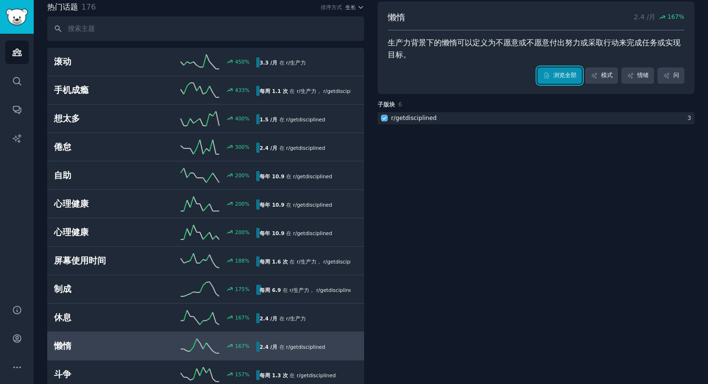
click at [557, 79] on link "浏览全部" at bounding box center [559, 75] width 44 height 16
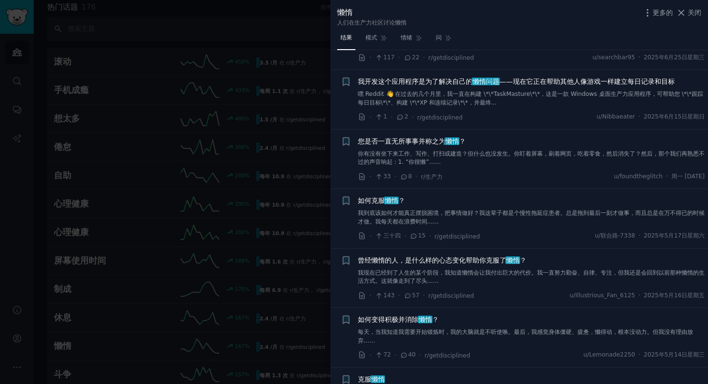
scroll to position [730, 0]
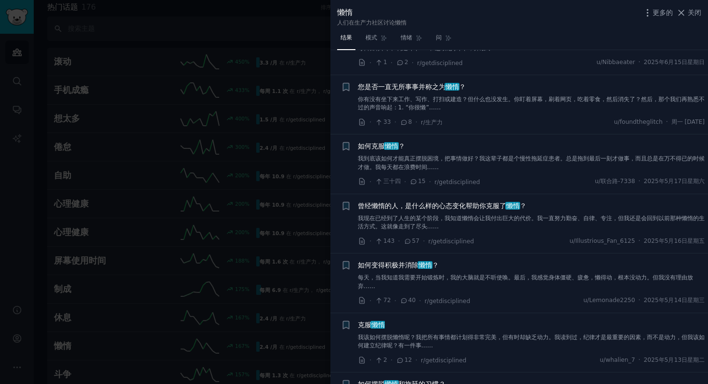
click at [261, 109] on div at bounding box center [354, 192] width 708 height 384
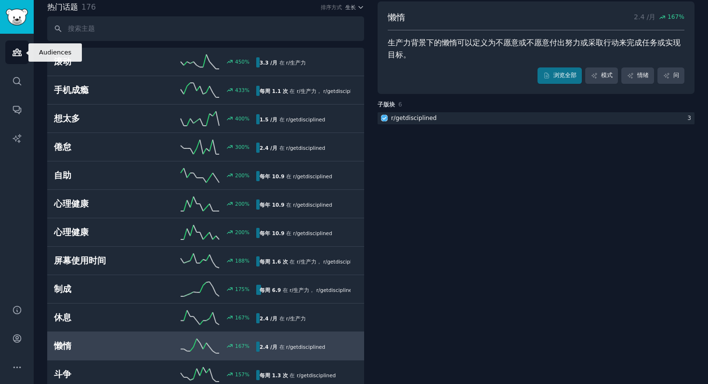
click at [22, 49] on link "受众" at bounding box center [17, 52] width 24 height 24
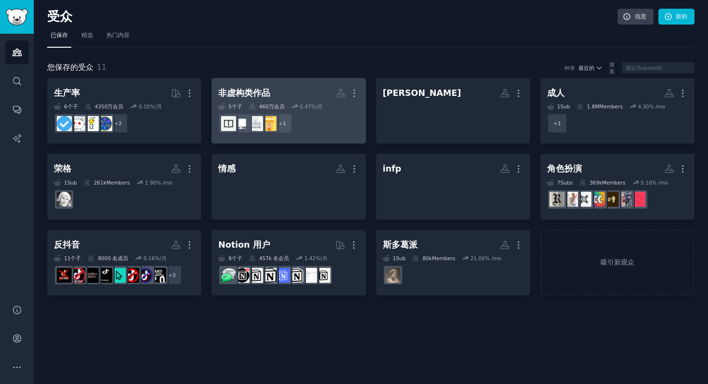
click at [301, 105] on font "0.47" at bounding box center [305, 107] width 11 height 6
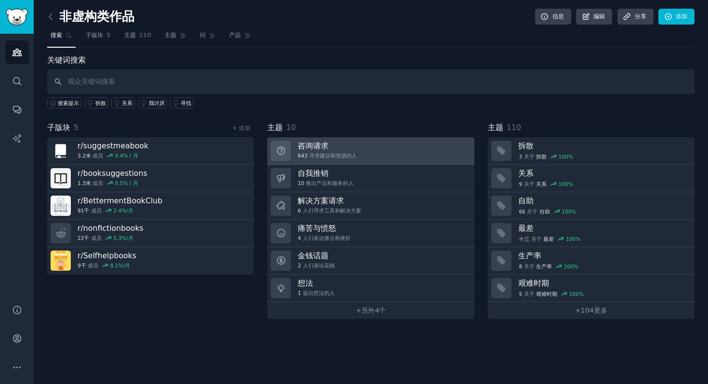
click at [372, 141] on link "咨询请求 643 寻求建议和资源的人" at bounding box center [370, 150] width 207 height 27
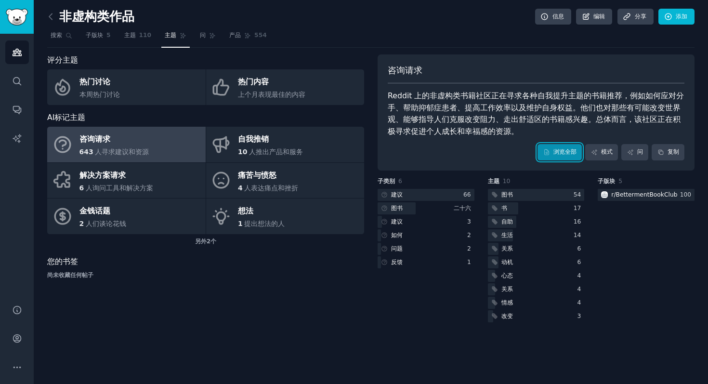
click at [544, 157] on link "浏览全部" at bounding box center [559, 152] width 44 height 16
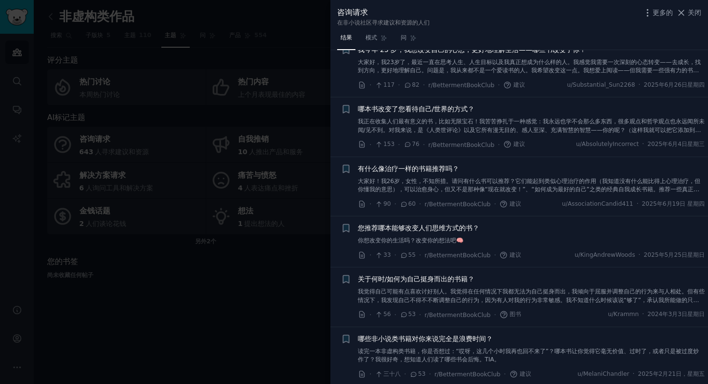
scroll to position [445, 0]
click at [244, 275] on div at bounding box center [354, 192] width 708 height 384
